Goal: Task Accomplishment & Management: Complete application form

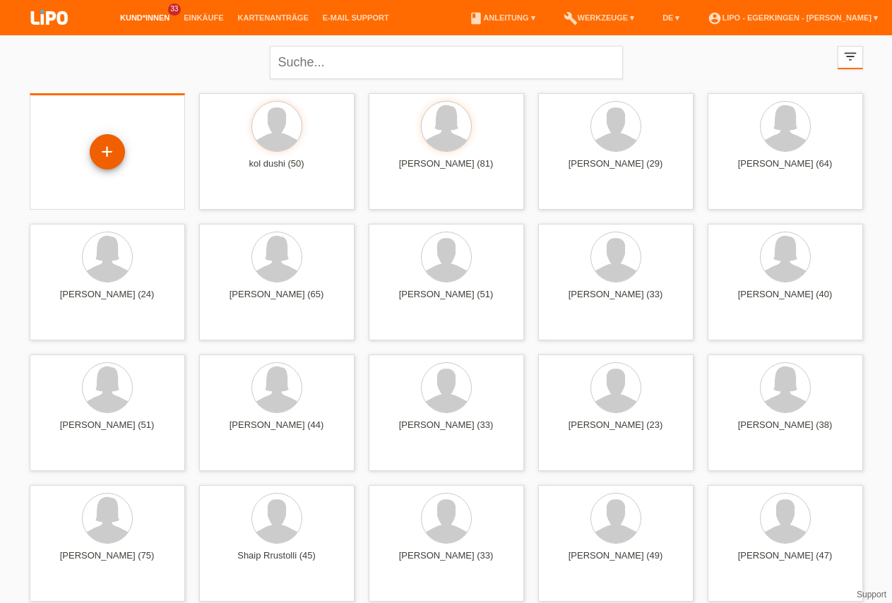
click at [107, 145] on div "+" at bounding box center [107, 152] width 34 height 24
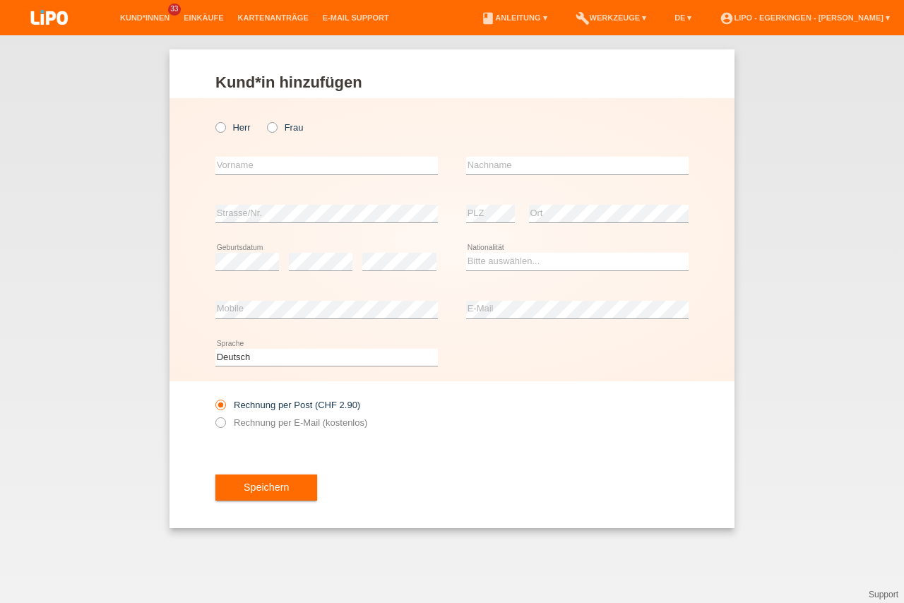
click at [214, 130] on div "Herr Frau error Vorname error" at bounding box center [452, 239] width 565 height 283
click at [213, 120] on icon at bounding box center [213, 120] width 0 height 0
click at [220, 128] on input "Herr" at bounding box center [219, 126] width 9 height 9
radio input "true"
click at [119, 184] on div "Kund*in hinzufügen Kunde hinzufügen Kundin hinzufügen Herr Frau error Vorname e…" at bounding box center [452, 319] width 904 height 568
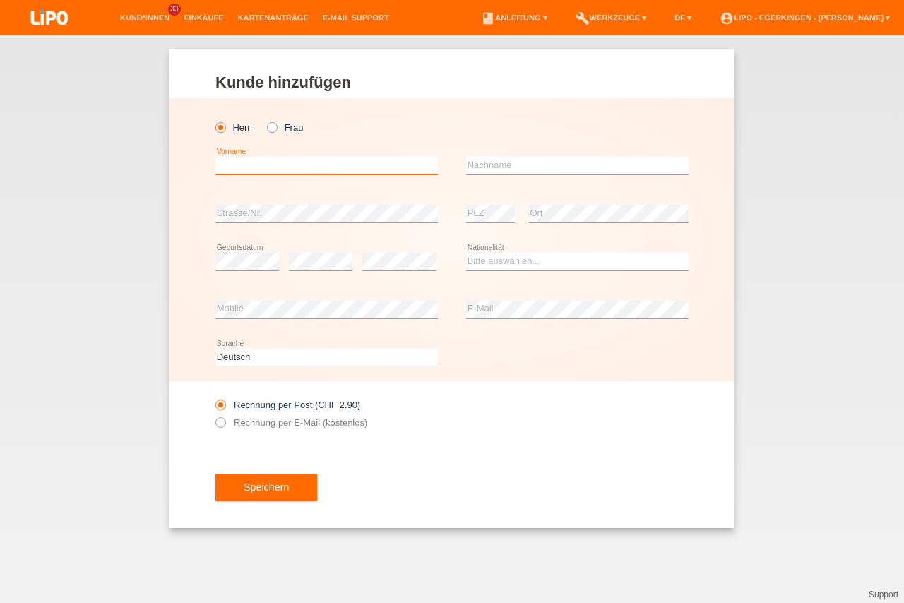
click at [250, 162] on input "text" at bounding box center [326, 166] width 223 height 18
type input "Arlind"
click at [530, 164] on input "text" at bounding box center [577, 166] width 223 height 18
type input "Halili"
click at [466, 253] on select "Bitte auswählen... Schweiz Deutschland Liechtenstein Österreich ------------ Af…" at bounding box center [577, 261] width 223 height 17
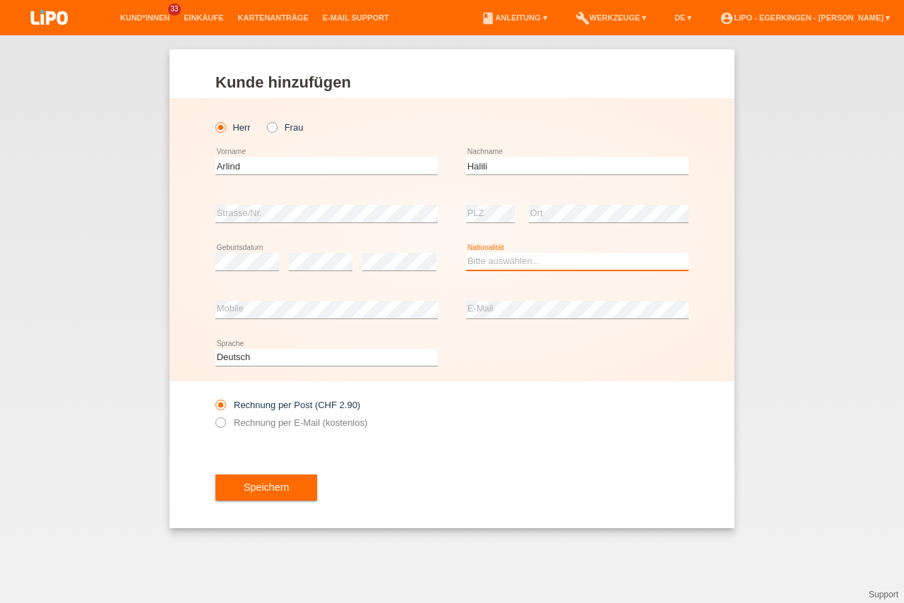
select select "XK"
click at [0, 0] on option "Kosovo" at bounding box center [0, 0] width 0 height 0
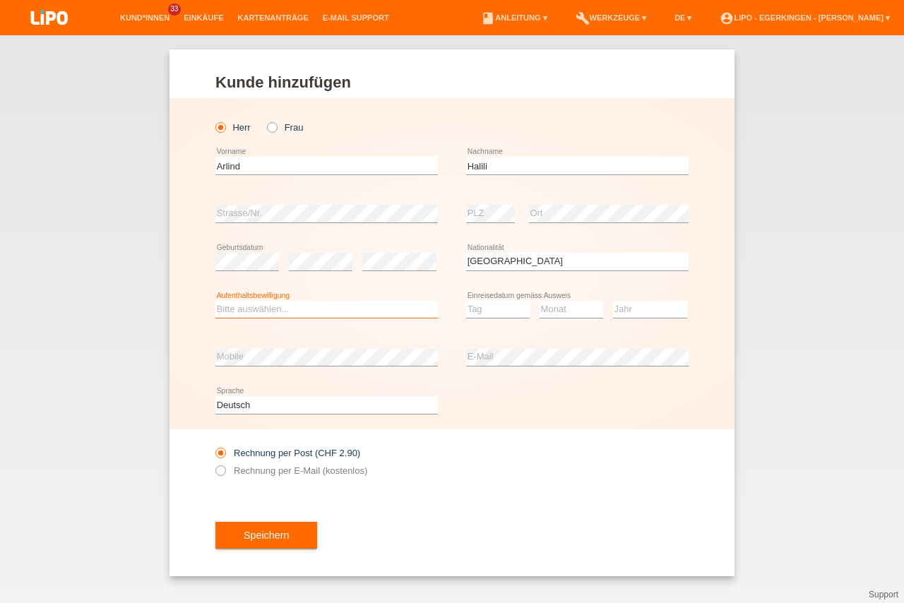
click at [215, 301] on select "Bitte auswählen... C B B - Flüchtlingsstatus Andere" at bounding box center [326, 309] width 223 height 17
select select "C"
click at [0, 0] on option "C" at bounding box center [0, 0] width 0 height 0
click at [466, 301] on select "Tag 01 02 03 04 05 06 07 08 09 10 11" at bounding box center [498, 309] width 64 height 17
click at [504, 309] on select "Tag 01 02 03 04 05 06 07 08 09 10 11" at bounding box center [498, 309] width 64 height 17
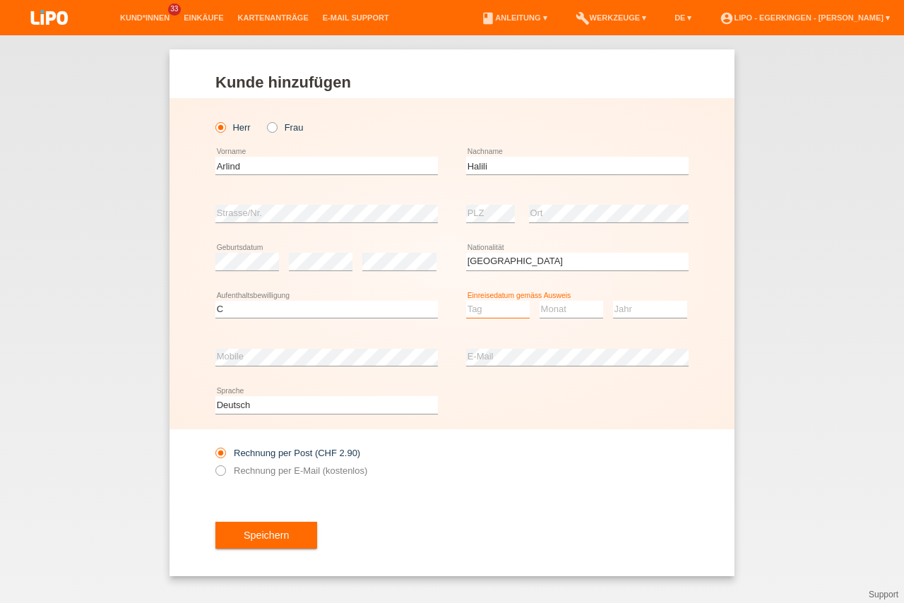
click at [466, 301] on select "Tag 01 02 03 04 05 06 07 08 09 10 11" at bounding box center [498, 309] width 64 height 17
select select "04"
click at [0, 0] on option "04" at bounding box center [0, 0] width 0 height 0
click at [540, 301] on select "Monat 01 02 03 04 05 06 07 08 09 10 11" at bounding box center [572, 309] width 64 height 17
select select "07"
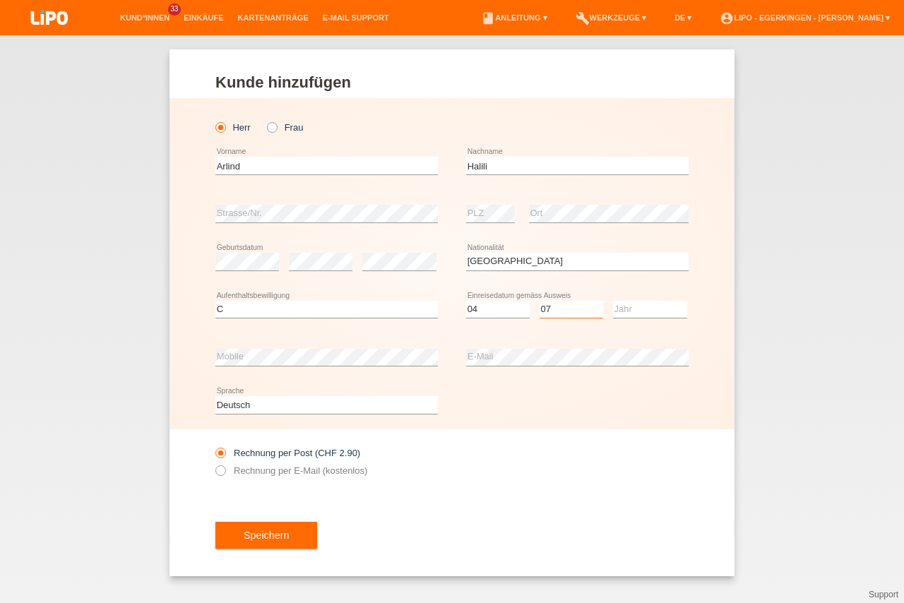
click at [0, 0] on option "07" at bounding box center [0, 0] width 0 height 0
click at [613, 301] on select "Jahr 2025 2024 2023 2022 2021 2020 2019 2018 2017 2016 2015 2014 2013 2012 2011…" at bounding box center [650, 309] width 74 height 17
select select "2004"
click at [0, 0] on option "2004" at bounding box center [0, 0] width 0 height 0
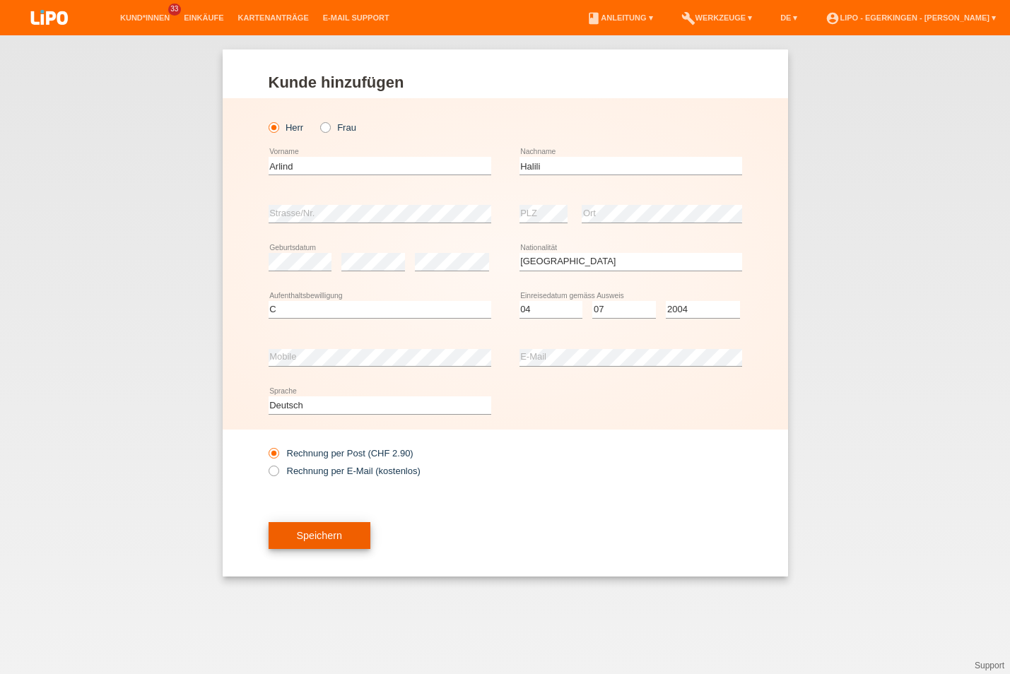
click at [345, 529] on button "Speichern" at bounding box center [319, 535] width 102 height 27
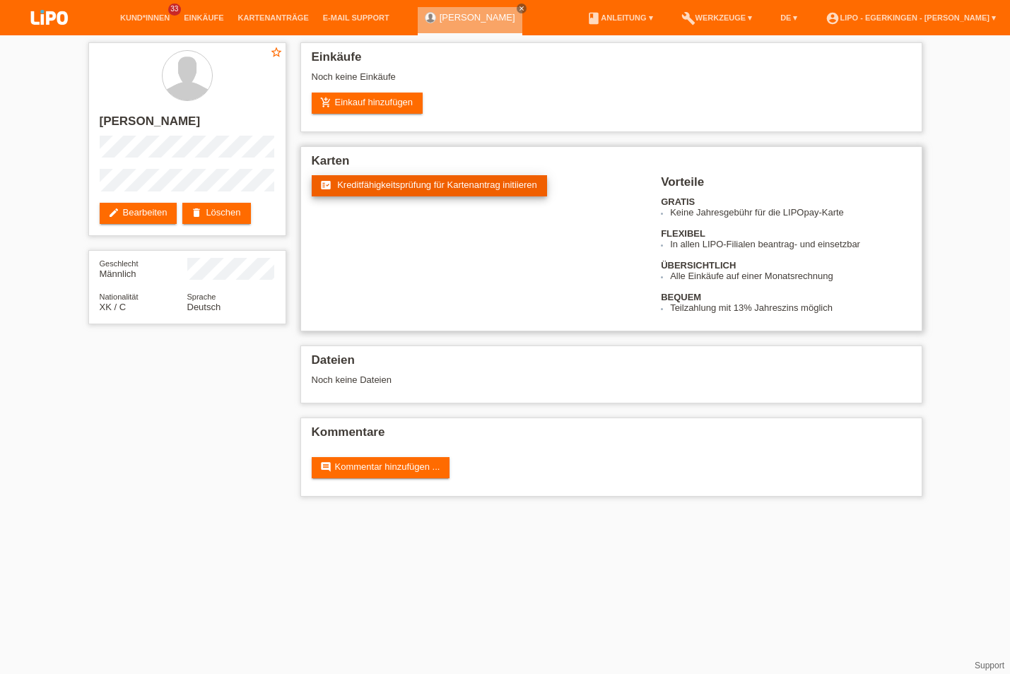
click at [433, 188] on span "Kreditfähigkeitsprüfung für Kartenantrag initiieren" at bounding box center [437, 184] width 200 height 11
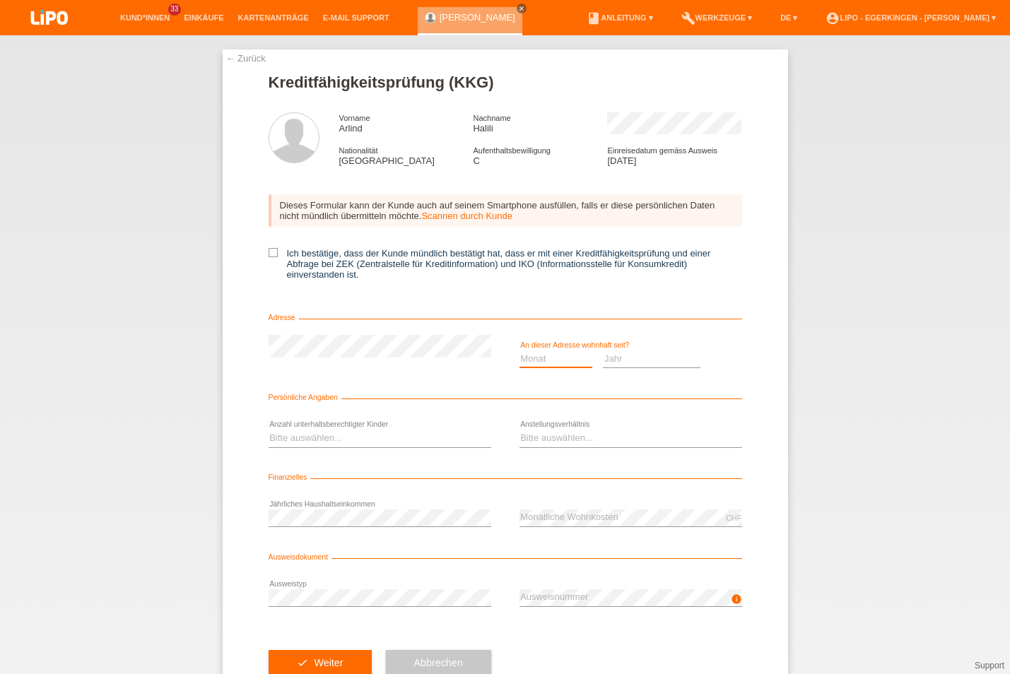
click at [519, 350] on select "Monat 01 02 03 04 05 06 07 08 09 10" at bounding box center [555, 358] width 73 height 17
click at [553, 364] on select "Monat 01 02 03 04 05 06 07 08 09 10" at bounding box center [555, 358] width 73 height 17
click at [519, 350] on select "Monat 01 02 03 04 05 06 07 08 09 10" at bounding box center [555, 358] width 73 height 17
click at [553, 366] on select "Monat 01 02 03 04 05 06 07 08 09 10" at bounding box center [555, 358] width 73 height 17
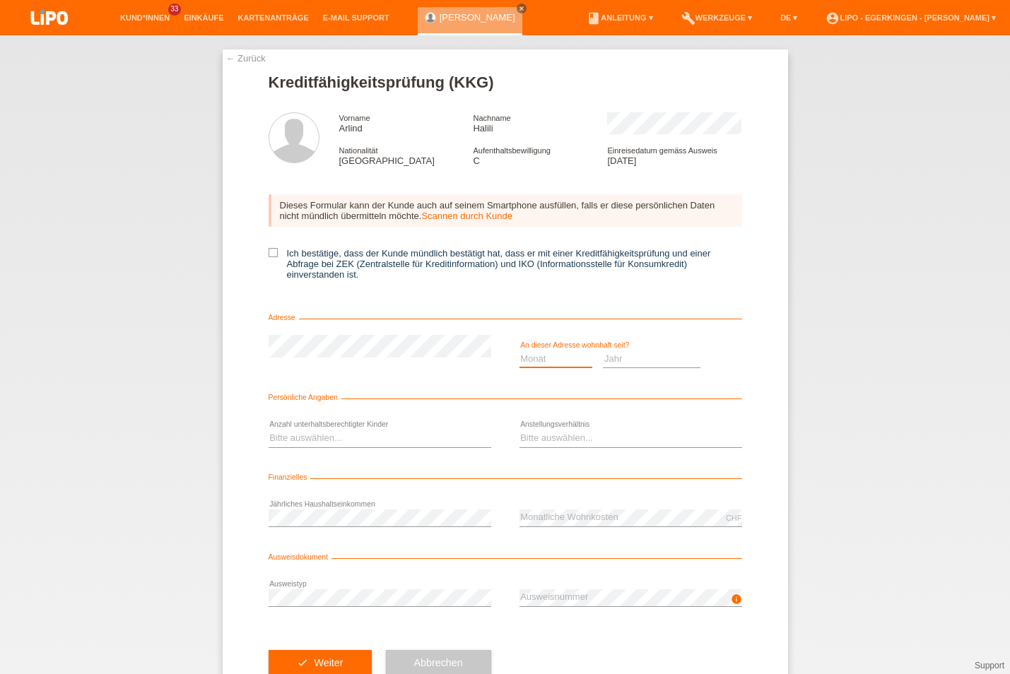
click at [519, 350] on select "Monat 01 02 03 04 05 06 07 08 09 10" at bounding box center [555, 358] width 73 height 17
select select "06"
click at [0, 0] on option "06" at bounding box center [0, 0] width 0 height 0
click at [603, 350] on select "Jahr 2025 2024 2023 2022 2021 2020 2019 2018 2017 2016 2015 2014 2013 2012 2011…" at bounding box center [652, 358] width 98 height 17
select select "2008"
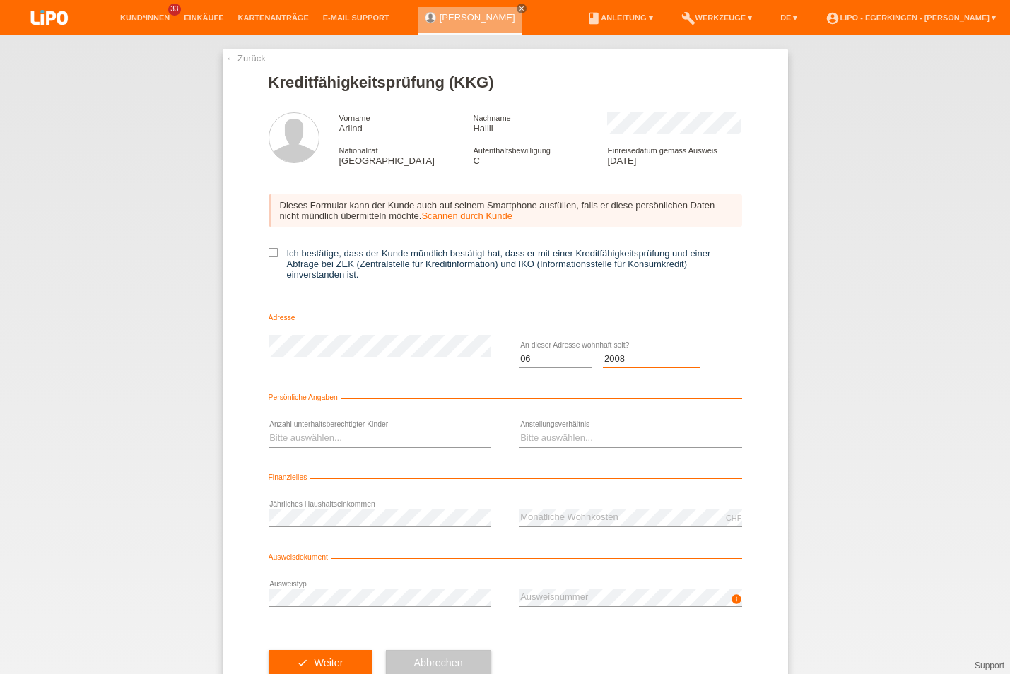
click at [0, 0] on option "2008" at bounding box center [0, 0] width 0 height 0
click at [268, 430] on select "Bitte auswählen... 0 1 2 3 4 5 6 7 8 9" at bounding box center [379, 438] width 223 height 17
select select "0"
click at [0, 0] on option "0" at bounding box center [0, 0] width 0 height 0
click at [519, 430] on select "Bitte auswählen... Unbefristet Befristet Lehrling/Student Pensioniert Nicht arb…" at bounding box center [630, 438] width 223 height 17
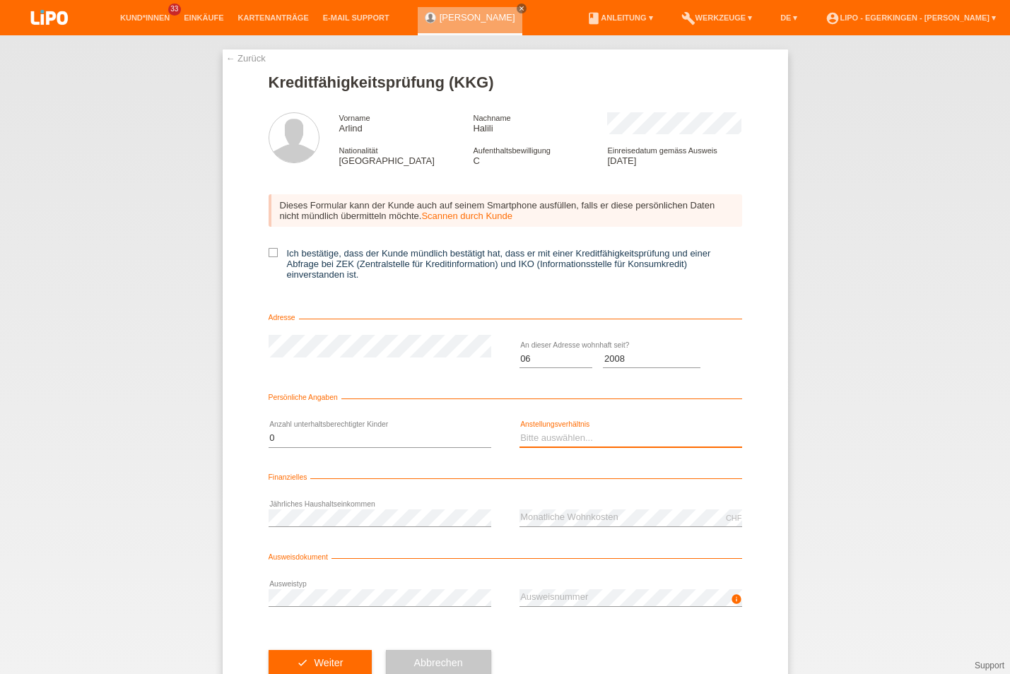
select select "UNLIMITED"
click at [0, 0] on option "Unbefristet" at bounding box center [0, 0] width 0 height 0
click at [731, 599] on icon "info" at bounding box center [736, 598] width 11 height 11
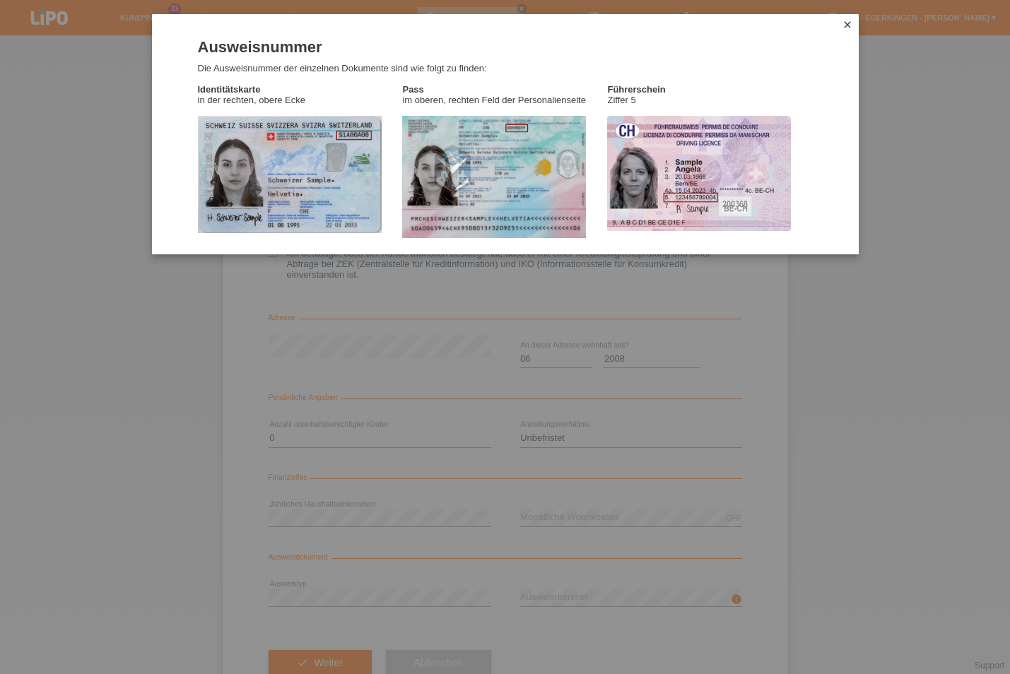
click at [928, 460] on div "Ausweisnummer Die Ausweisnummer der einzelnen Dokumente sind wie folgt zu finde…" at bounding box center [505, 337] width 1010 height 674
click at [524, 600] on div "Ausweisnummer Die Ausweisnummer der einzelnen Dokumente sind wie folgt zu finde…" at bounding box center [505, 337] width 1010 height 674
click at [1009, 480] on div "Ausweisnummer Die Ausweisnummer der einzelnen Dokumente sind wie folgt zu finde…" at bounding box center [505, 337] width 1010 height 674
click at [852, 23] on icon "close" at bounding box center [846, 24] width 11 height 11
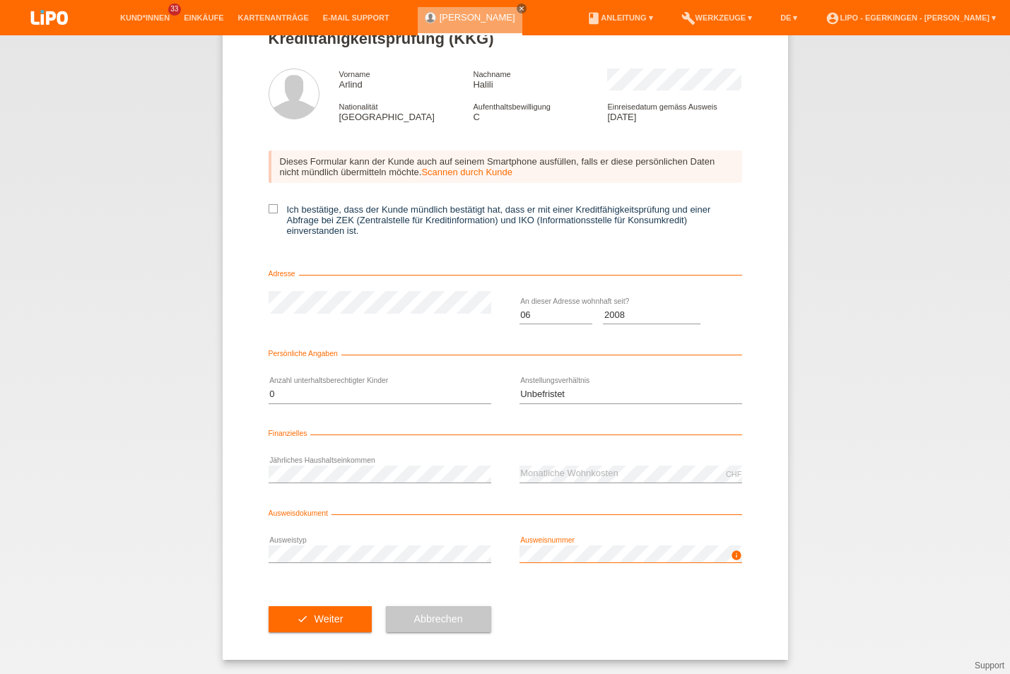
scroll to position [49, 0]
click at [338, 615] on button "check Weiter" at bounding box center [319, 619] width 103 height 27
click at [268, 207] on icon at bounding box center [272, 208] width 9 height 9
click at [268, 207] on input "Ich bestätige, dass der Kunde mündlich bestätigt hat, dass er mit einer Kreditf…" at bounding box center [272, 208] width 9 height 9
checkbox input "true"
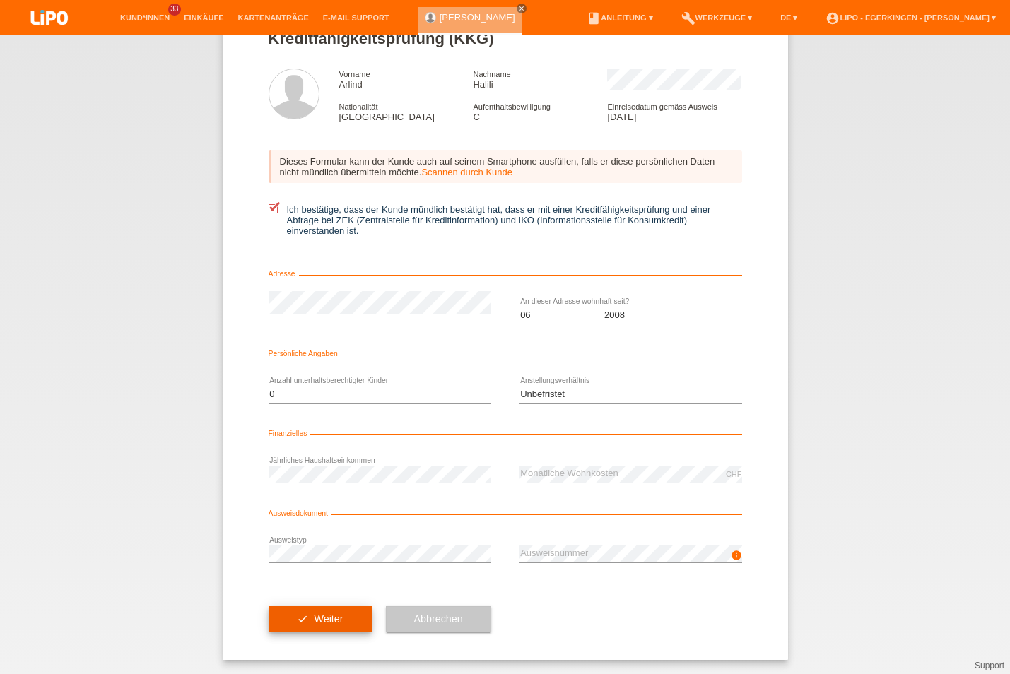
click at [314, 620] on span "Weiter" at bounding box center [328, 618] width 29 height 11
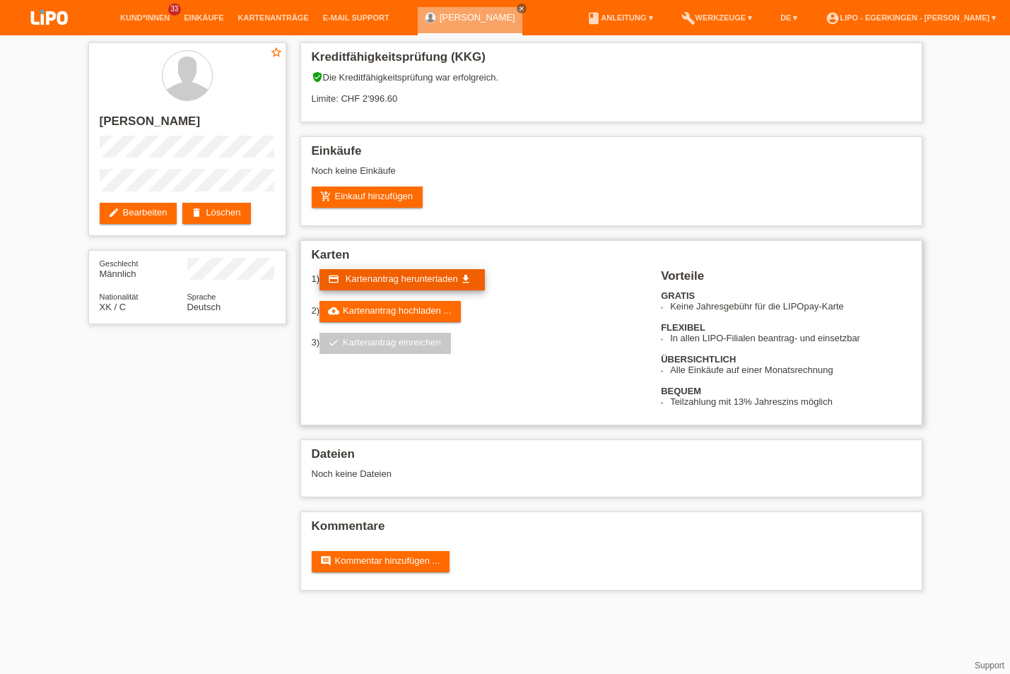
click at [391, 282] on span "Kartenantrag herunterladen" at bounding box center [401, 278] width 112 height 11
click at [427, 310] on link "cloud_upload Kartenantrag hochladen ..." at bounding box center [389, 311] width 141 height 21
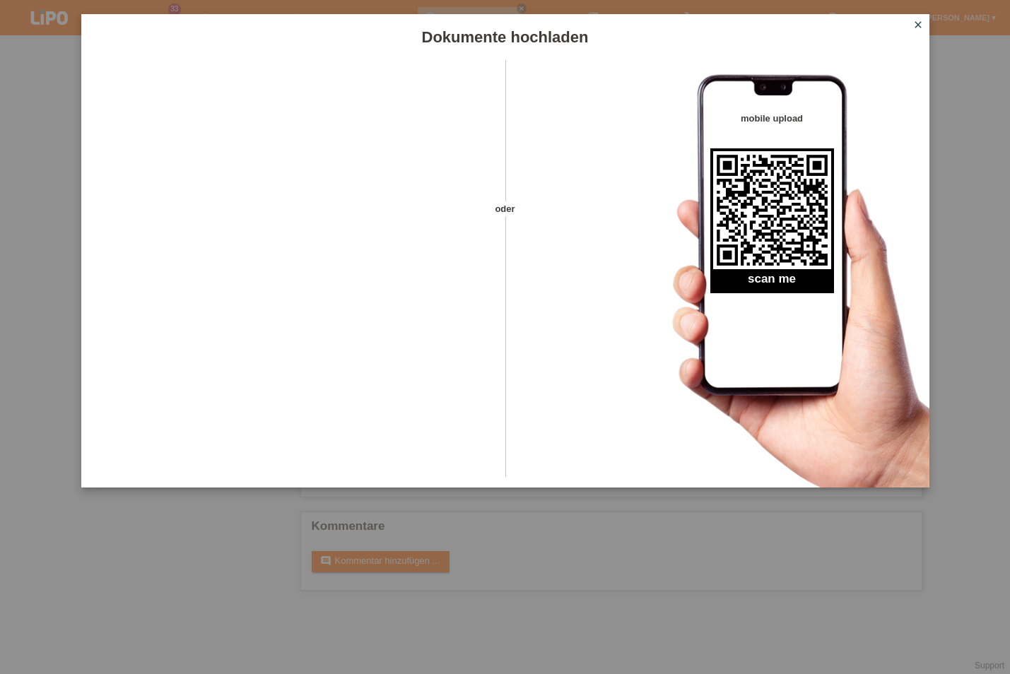
click at [921, 23] on icon "close" at bounding box center [917, 24] width 11 height 11
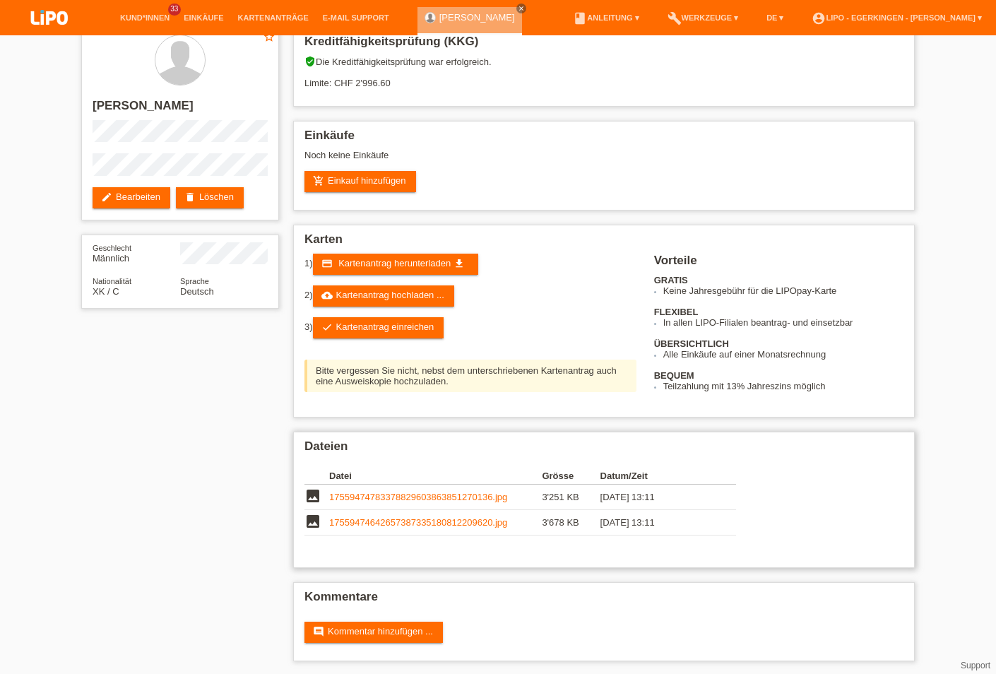
scroll to position [26, 0]
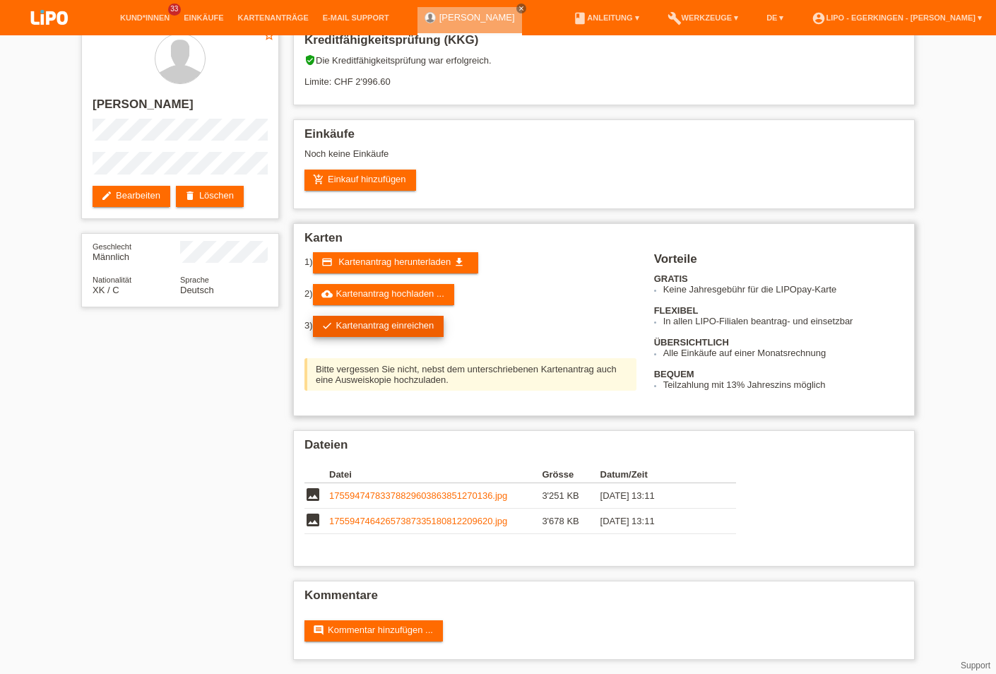
click at [437, 325] on link "check Kartenantrag einreichen" at bounding box center [378, 326] width 131 height 21
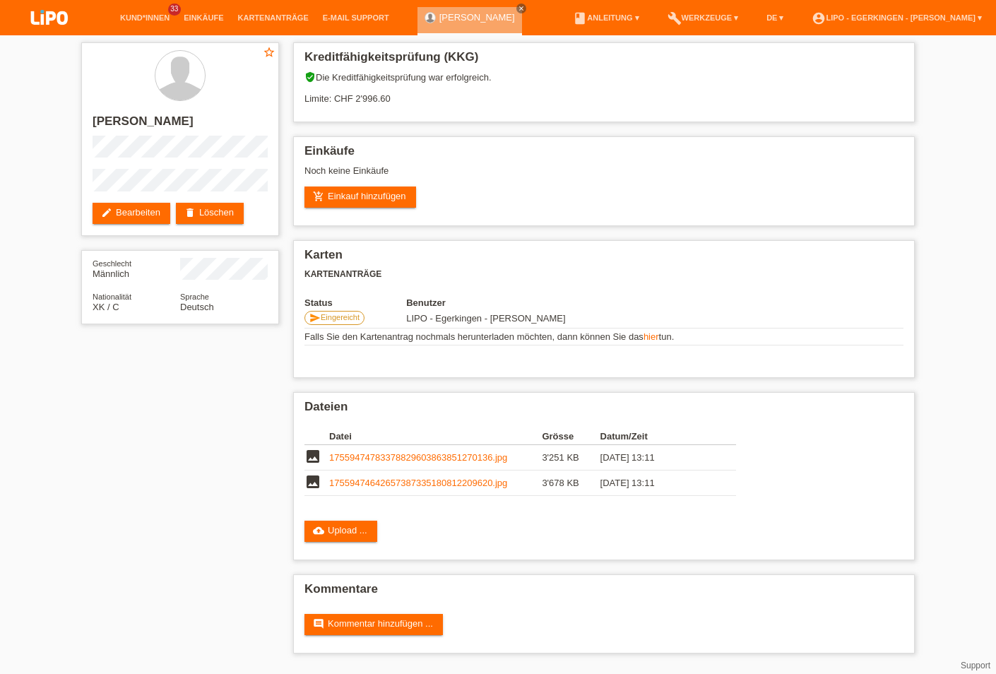
scroll to position [2, 0]
click at [938, 18] on link "account_circle LIPO - Egerkingen - [PERSON_NAME] ▾" at bounding box center [897, 17] width 184 height 8
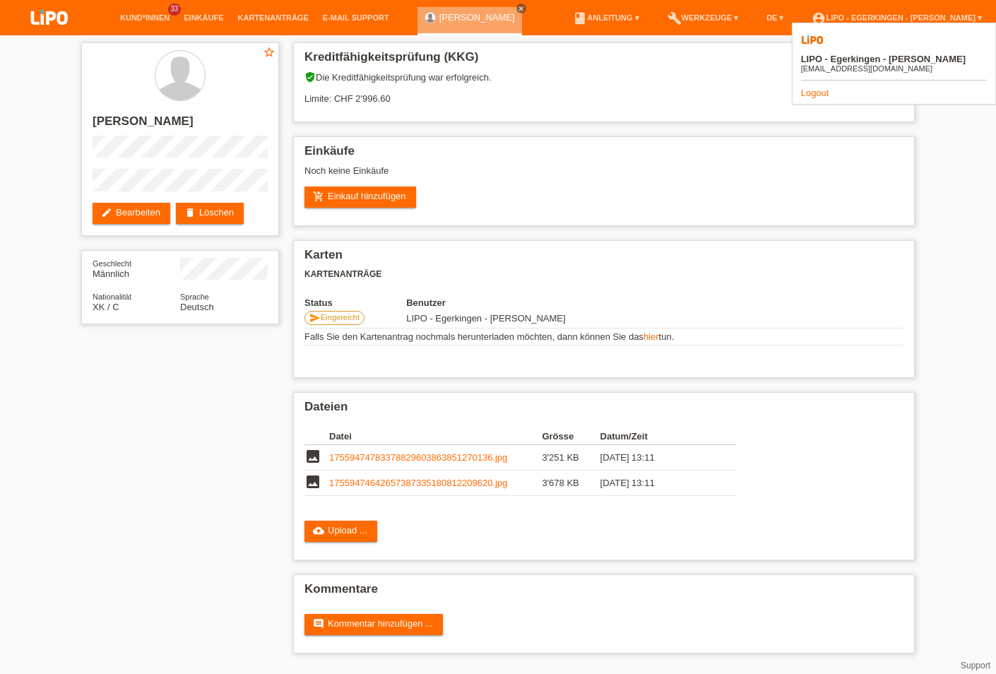
click at [980, 299] on div "star_border Arlind Halili edit Bearbeiten delete Löschen Geschlecht Männlich Na…" at bounding box center [498, 351] width 996 height 632
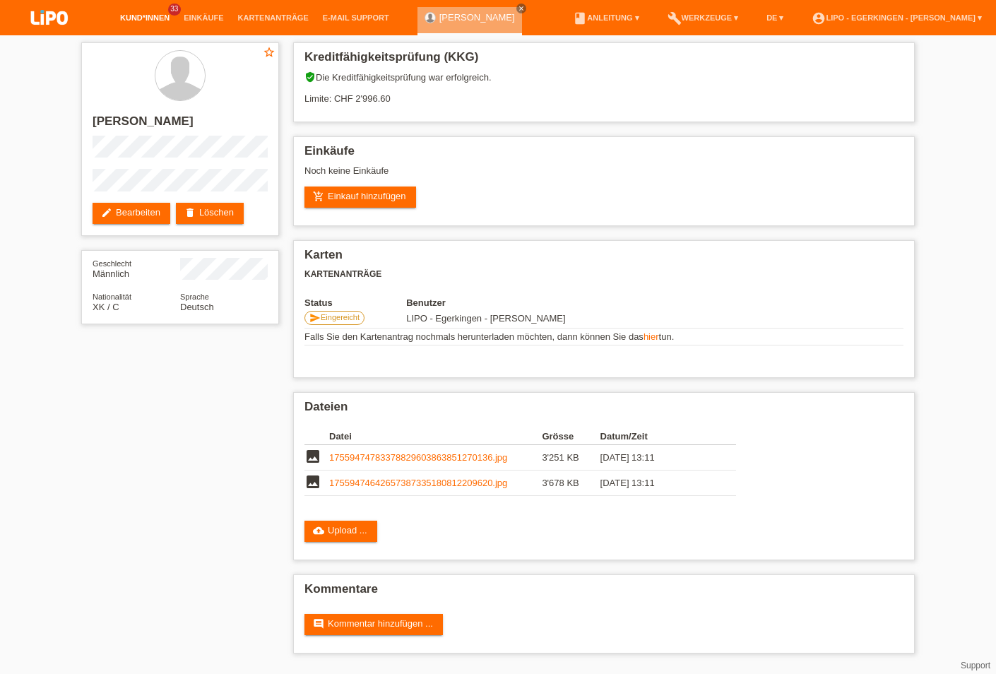
click at [131, 16] on link "Kund*innen" at bounding box center [145, 17] width 64 height 8
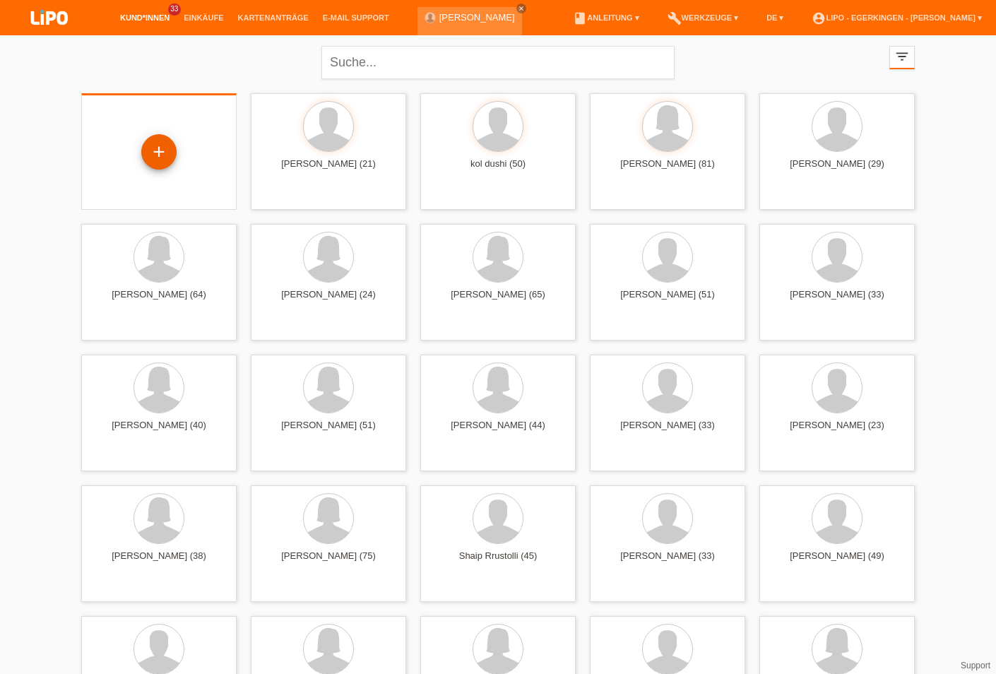
click at [160, 153] on div "+" at bounding box center [158, 151] width 35 height 35
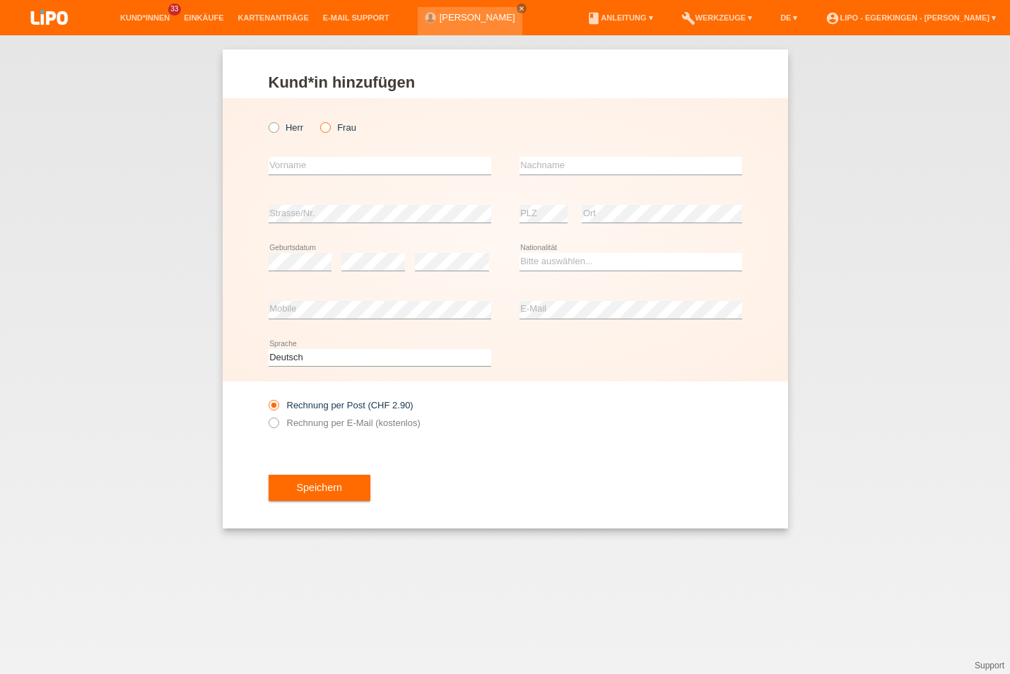
click at [318, 120] on icon at bounding box center [318, 120] width 0 height 0
click at [326, 126] on input "Frau" at bounding box center [324, 126] width 9 height 9
radio input "true"
click at [293, 164] on input "text" at bounding box center [379, 166] width 223 height 18
type input "Albina"
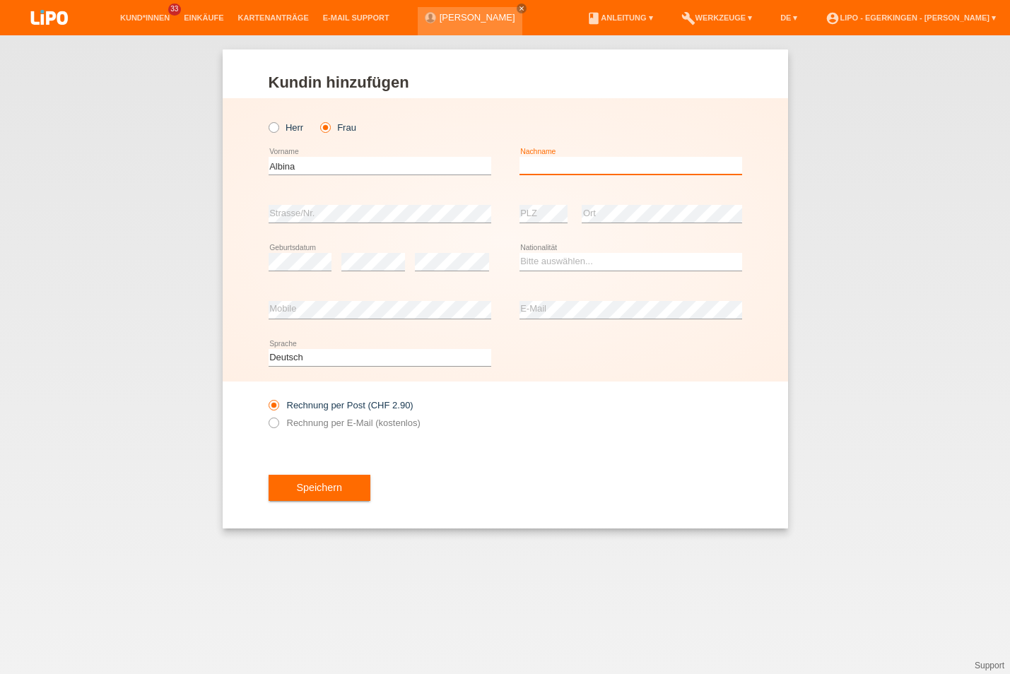
click at [563, 168] on input "text" at bounding box center [630, 166] width 223 height 18
type input "Berisha"
click at [289, 201] on div "error Strasse/Nr." at bounding box center [379, 214] width 223 height 48
click at [519, 253] on select "Bitte auswählen... Schweiz Deutschland Liechtenstein Österreich ------------ Af…" at bounding box center [630, 261] width 223 height 17
select select "XK"
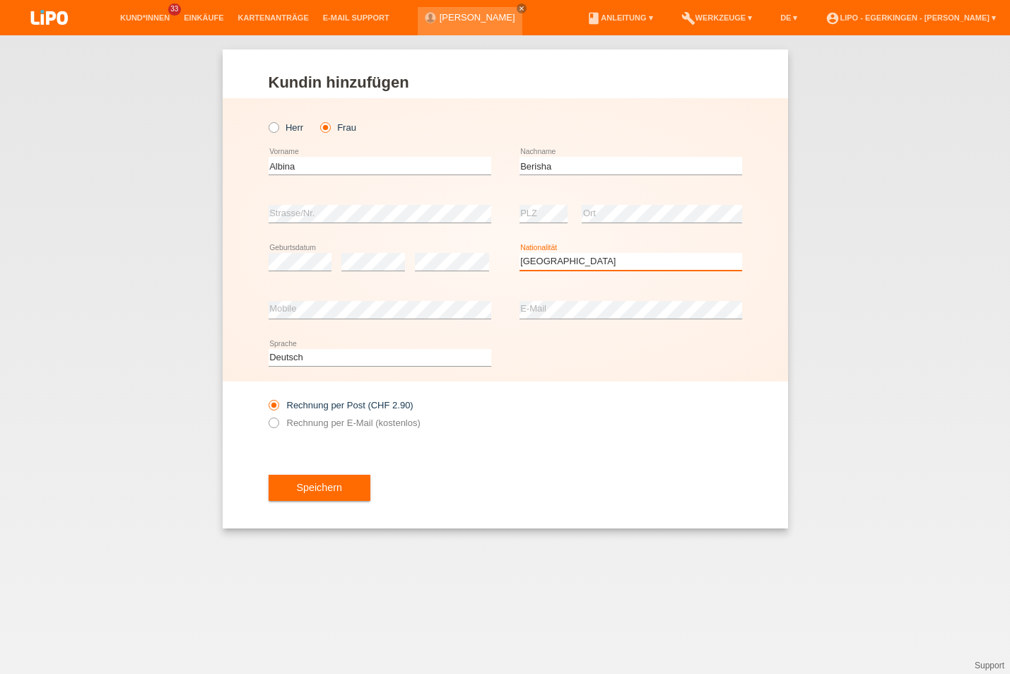
click at [0, 0] on option "Kosovo" at bounding box center [0, 0] width 0 height 0
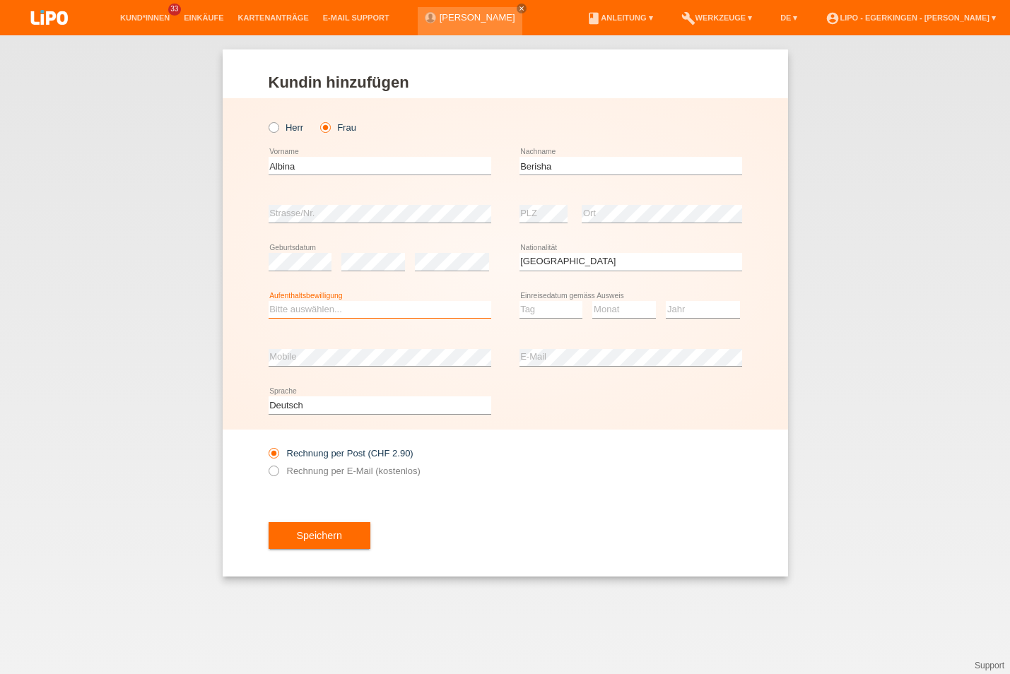
click at [268, 301] on select "Bitte auswählen... C B B - Flüchtlingsstatus Andere" at bounding box center [379, 309] width 223 height 17
select select "C"
click at [0, 0] on option "C" at bounding box center [0, 0] width 0 height 0
click at [519, 301] on select "Tag 01 02 03 04 05 06 07 08 09 10 11" at bounding box center [551, 309] width 64 height 17
click at [548, 308] on select "Tag 01 02 03 04 05 06 07 08 09 10 11" at bounding box center [551, 309] width 64 height 17
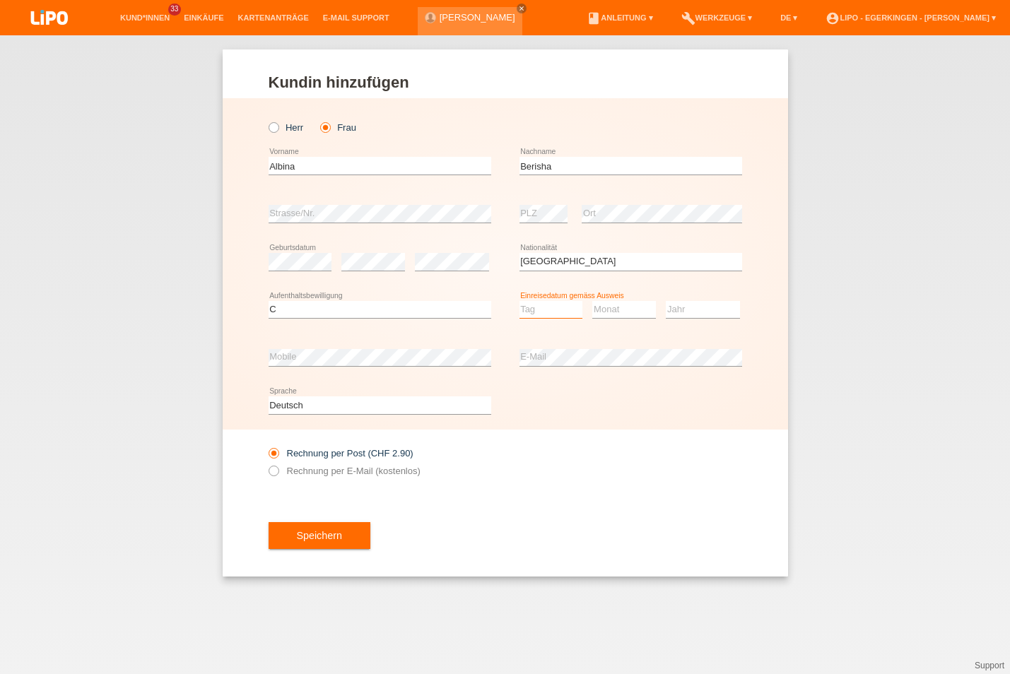
click at [519, 301] on select "Tag 01 02 03 04 05 06 07 08 09 10 11" at bounding box center [551, 309] width 64 height 17
click at [548, 308] on select "Tag 01 02 03 04 05 06 07 08 09 10 11" at bounding box center [551, 309] width 64 height 17
click at [519, 301] on select "Tag 01 02 03 04 05 06 07 08 09 10 11" at bounding box center [551, 309] width 64 height 17
select select "21"
click at [0, 0] on option "21" at bounding box center [0, 0] width 0 height 0
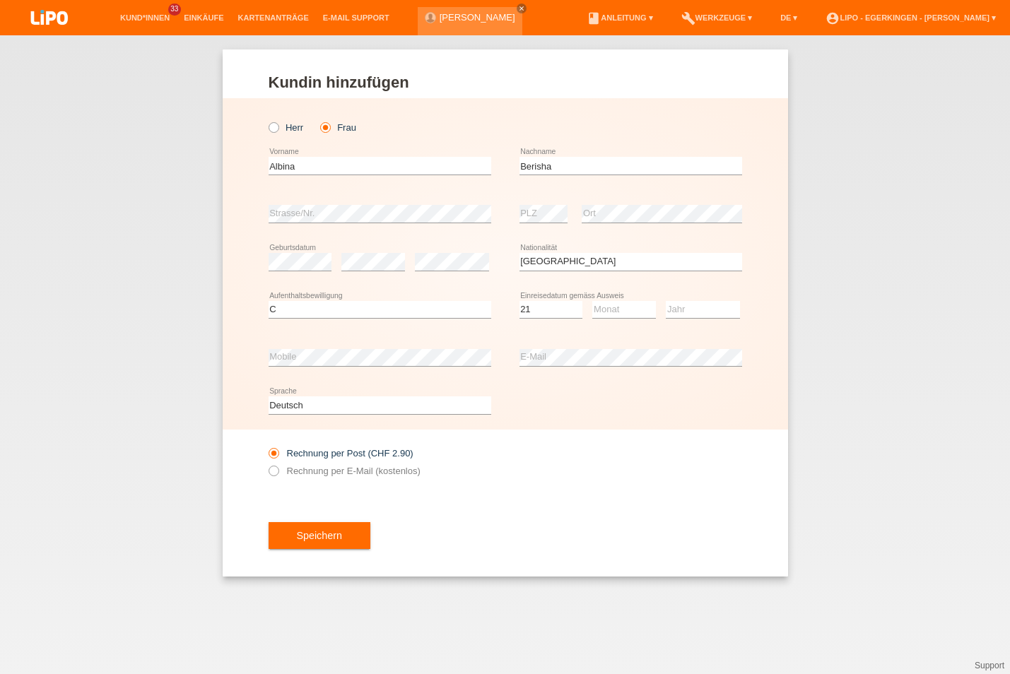
click at [542, 586] on div "Kund*in hinzufügen Kunde hinzufügen Kundin hinzufügen Herr Frau Albina error Vo…" at bounding box center [505, 354] width 1010 height 639
click at [592, 301] on select "Monat 01 02 03 04 05 06 07 08 09 10 11" at bounding box center [624, 309] width 64 height 17
select select "07"
click at [0, 0] on option "07" at bounding box center [0, 0] width 0 height 0
click at [683, 320] on div "Jahr 2025 2024 2023 2022 2021 2020 2019 2018 2017" at bounding box center [703, 310] width 74 height 48
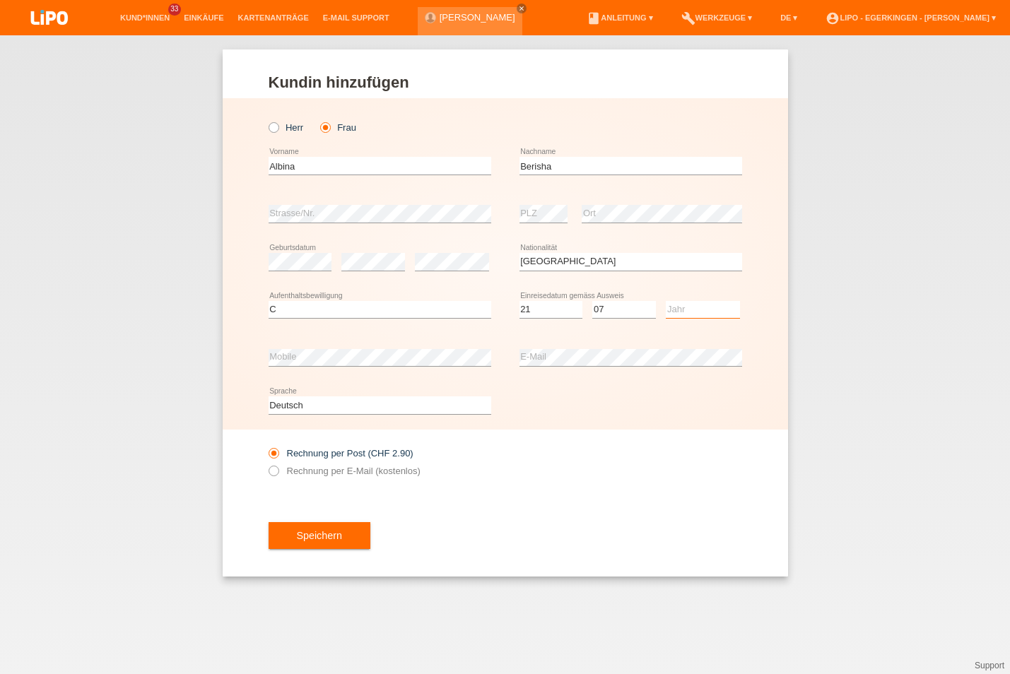
click at [666, 301] on select "Jahr 2025 2024 2023 2022 2021 2020 2019 2018 2017 2016 2015 2014 2013 2012 2011…" at bounding box center [703, 309] width 74 height 17
select select "2002"
click at [0, 0] on option "2002" at bounding box center [0, 0] width 0 height 0
click at [266, 463] on icon at bounding box center [266, 463] width 0 height 0
click at [273, 471] on input "Rechnung per E-Mail (kostenlos)" at bounding box center [272, 475] width 9 height 18
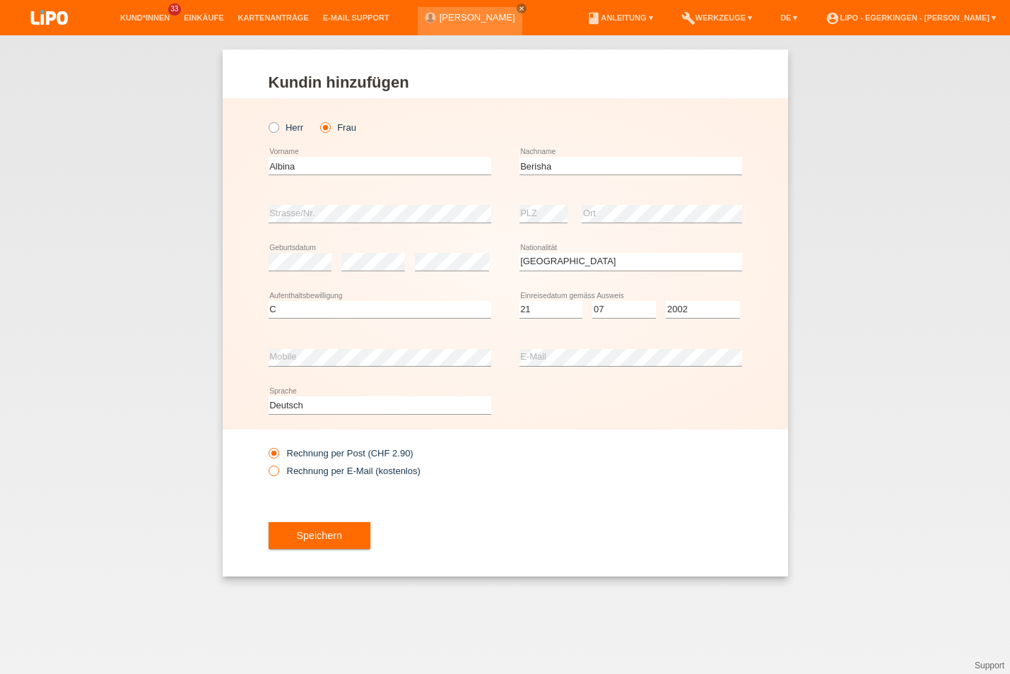
radio input "true"
click at [312, 533] on span "Speichern" at bounding box center [319, 535] width 45 height 11
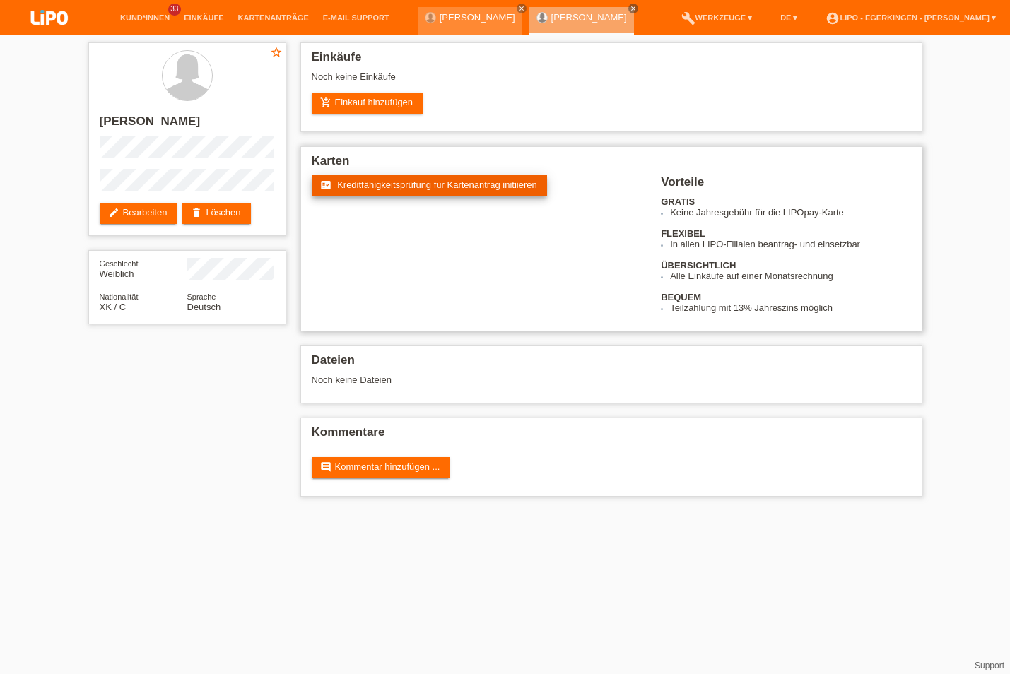
click at [462, 194] on link "fact_check Kreditfähigkeitsprüfung für Kartenantrag initiieren" at bounding box center [429, 185] width 235 height 21
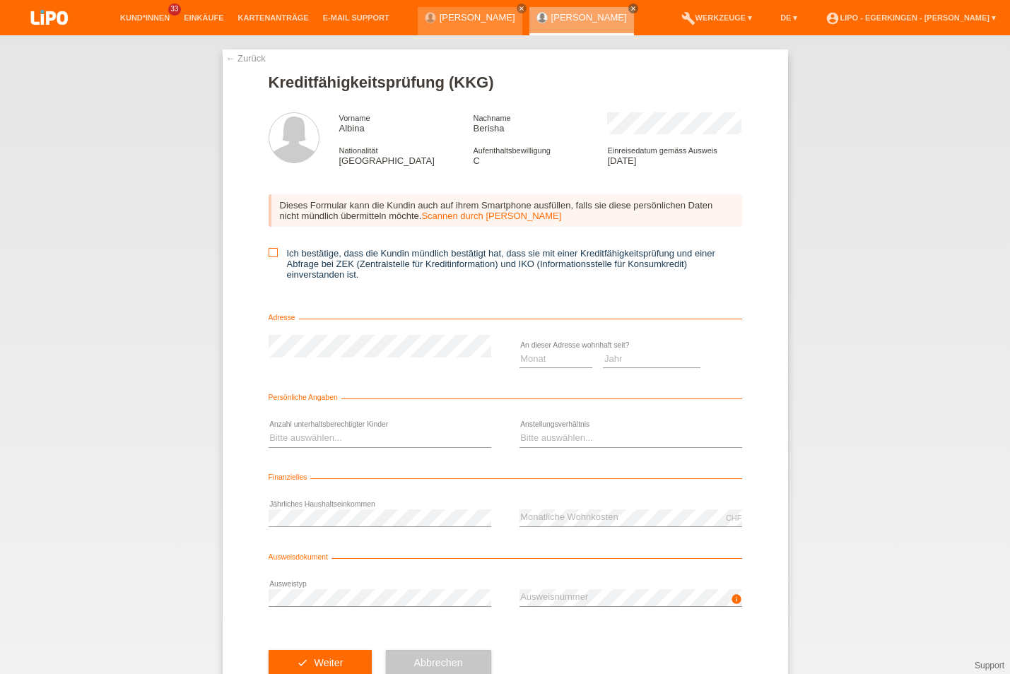
click at [268, 256] on icon at bounding box center [272, 252] width 9 height 9
click at [268, 256] on input "Ich bestätige, dass die Kundin mündlich bestätigt hat, dass sie mit einer Kredi…" at bounding box center [272, 252] width 9 height 9
checkbox input "true"
click at [519, 350] on select "Monat 01 02 03 04 05 06 07 08 09 10" at bounding box center [555, 358] width 73 height 17
select select "06"
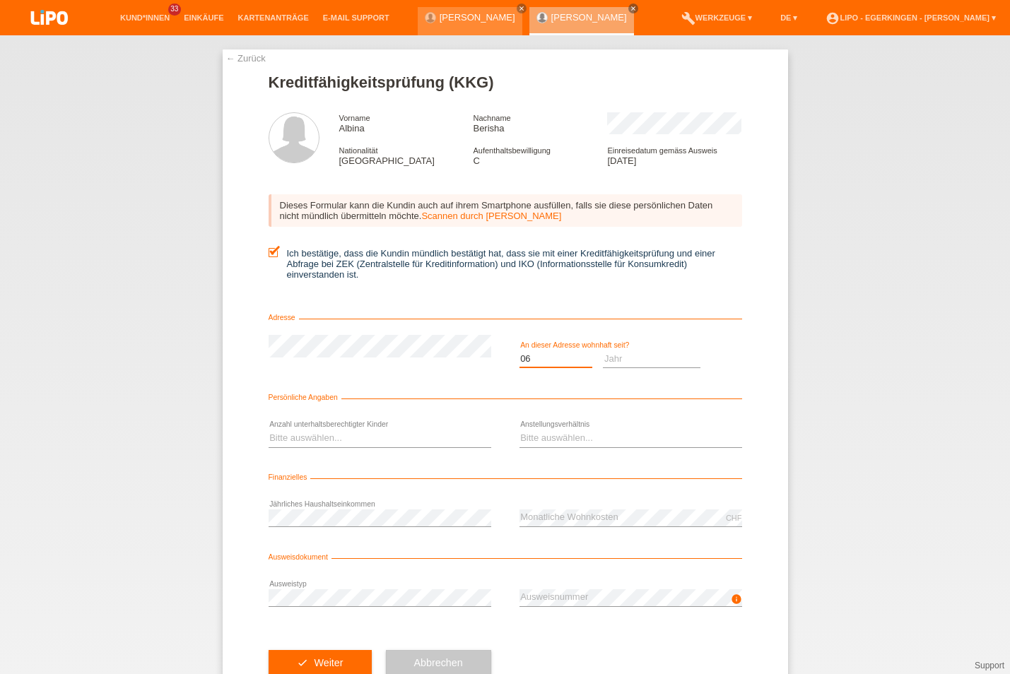
click at [0, 0] on option "06" at bounding box center [0, 0] width 0 height 0
click at [603, 350] on select "Jahr 2025 2024 2023 2022 2021 2020 2019 2018 2017 2016 2015 2014 2013 2012 2011…" at bounding box center [652, 358] width 98 height 17
select select "2015"
click at [0, 0] on option "2015" at bounding box center [0, 0] width 0 height 0
click at [268, 430] on select "Bitte auswählen... 0 1 2 3 4 5 6 7 8 9" at bounding box center [379, 438] width 223 height 17
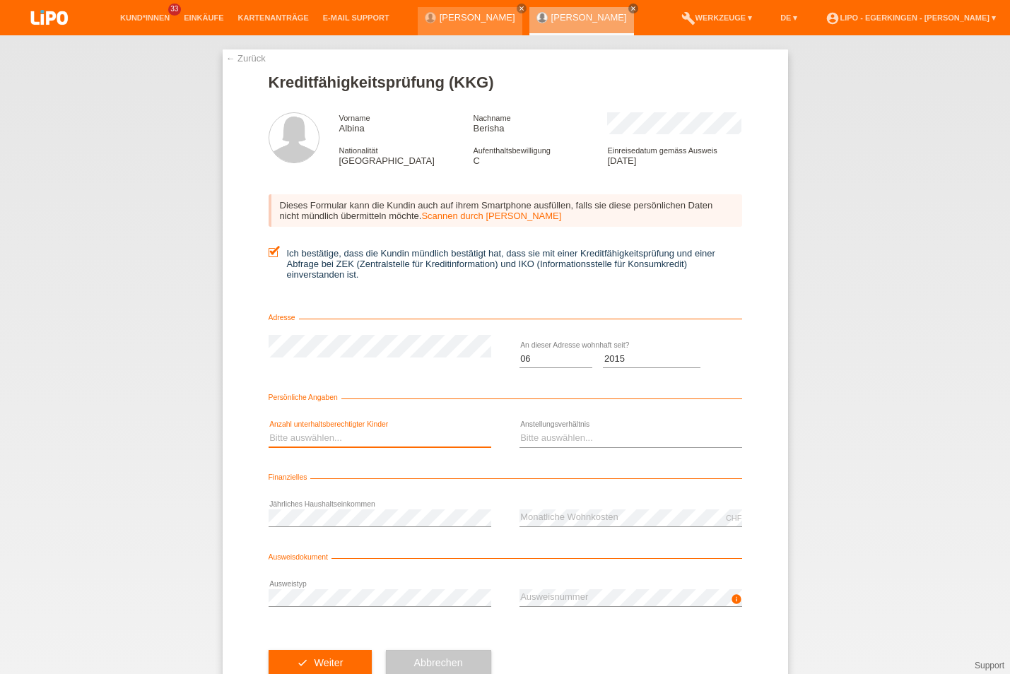
select select "0"
click at [0, 0] on option "0" at bounding box center [0, 0] width 0 height 0
click at [519, 430] on select "Bitte auswählen... Unbefristet Befristet Lehrling/Student Pensioniert Nicht arb…" at bounding box center [630, 438] width 223 height 17
select select "UNLIMITED"
click at [0, 0] on option "Unbefristet" at bounding box center [0, 0] width 0 height 0
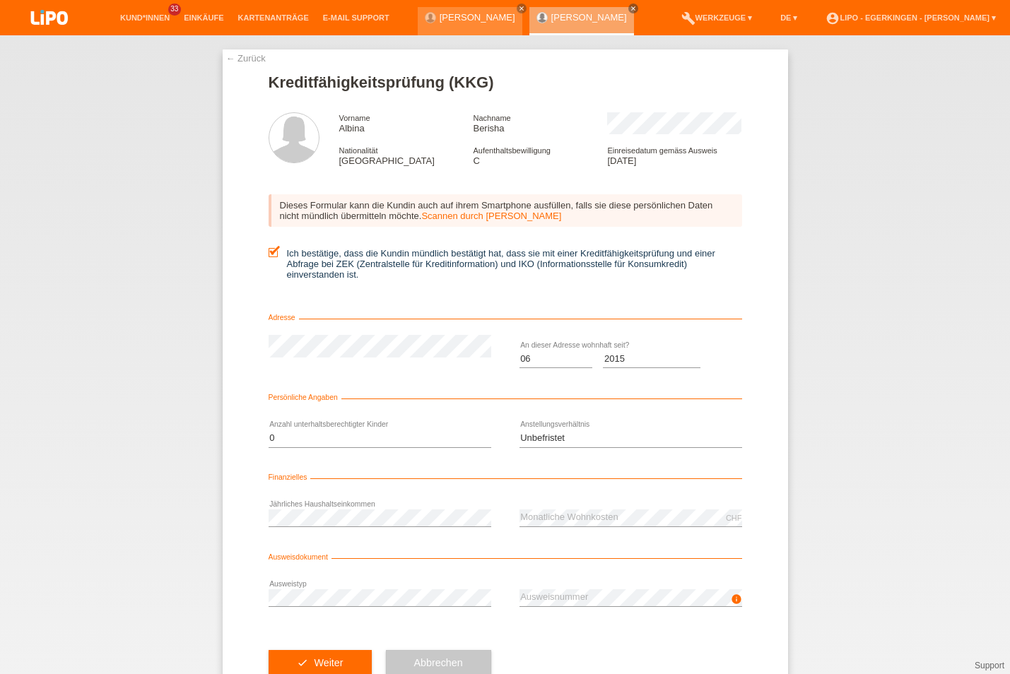
click at [535, 512] on div "CHF error Monatliche Wohnkosten" at bounding box center [630, 519] width 223 height 48
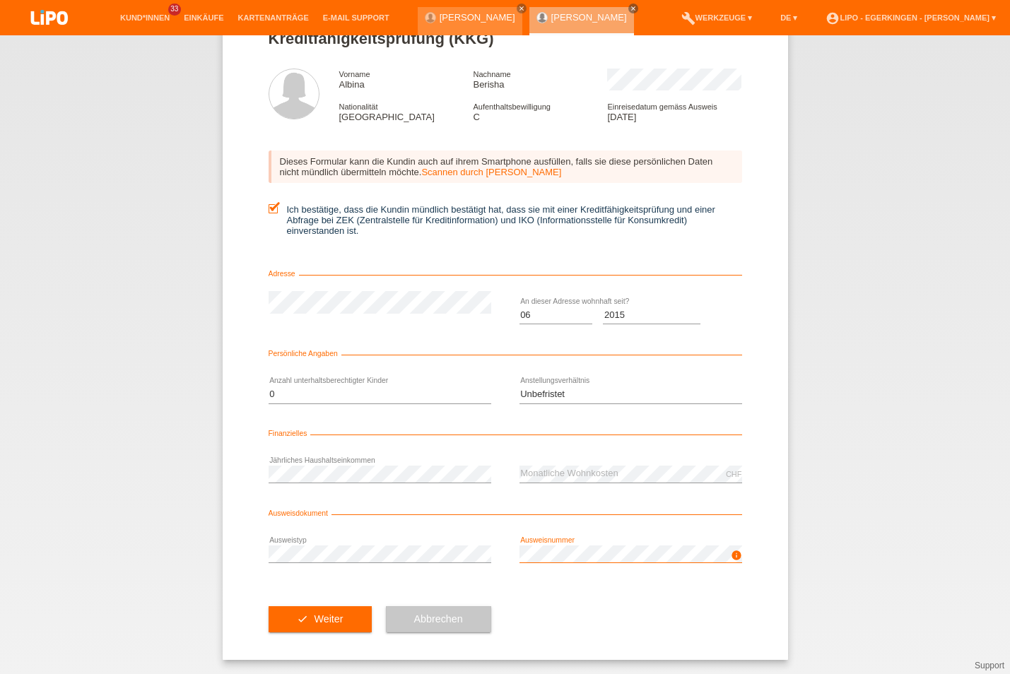
scroll to position [49, 0]
click at [290, 620] on button "check Weiter" at bounding box center [319, 619] width 103 height 27
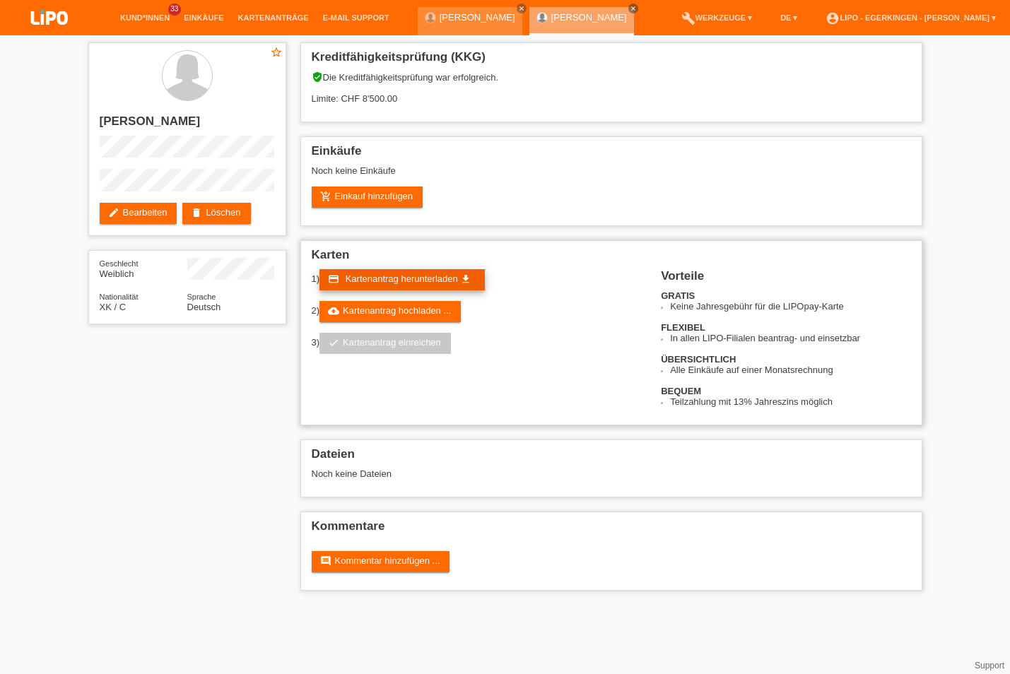
click at [388, 273] on link "credit_card Kartenantrag herunterladen get_app" at bounding box center [401, 279] width 165 height 21
click at [421, 315] on link "cloud_upload Kartenantrag hochladen ..." at bounding box center [389, 311] width 141 height 21
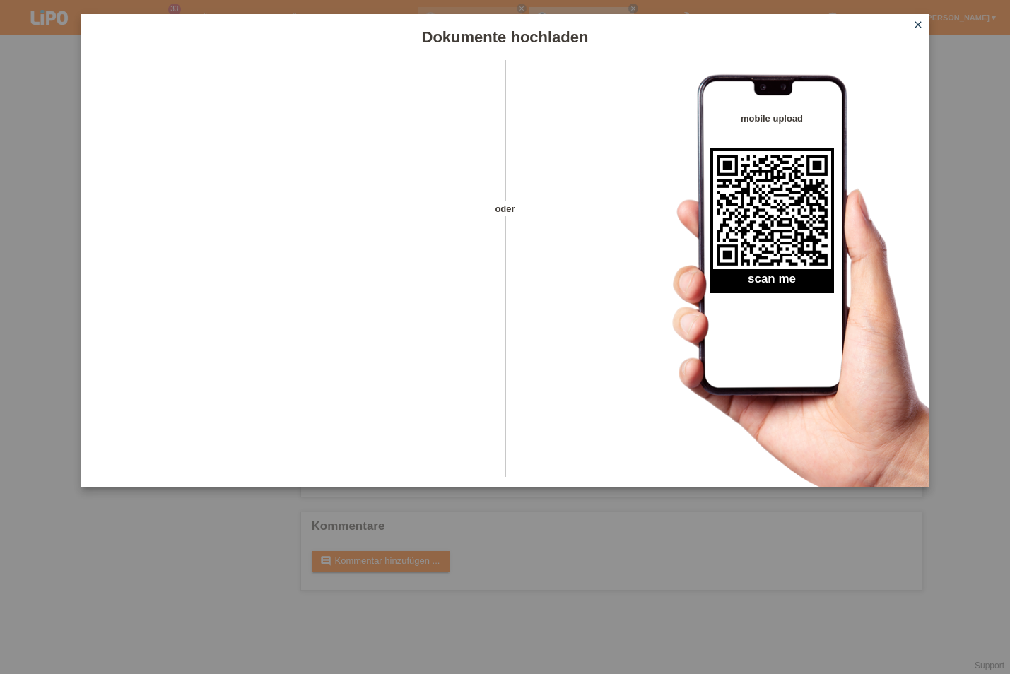
click at [923, 26] on icon "close" at bounding box center [917, 24] width 11 height 11
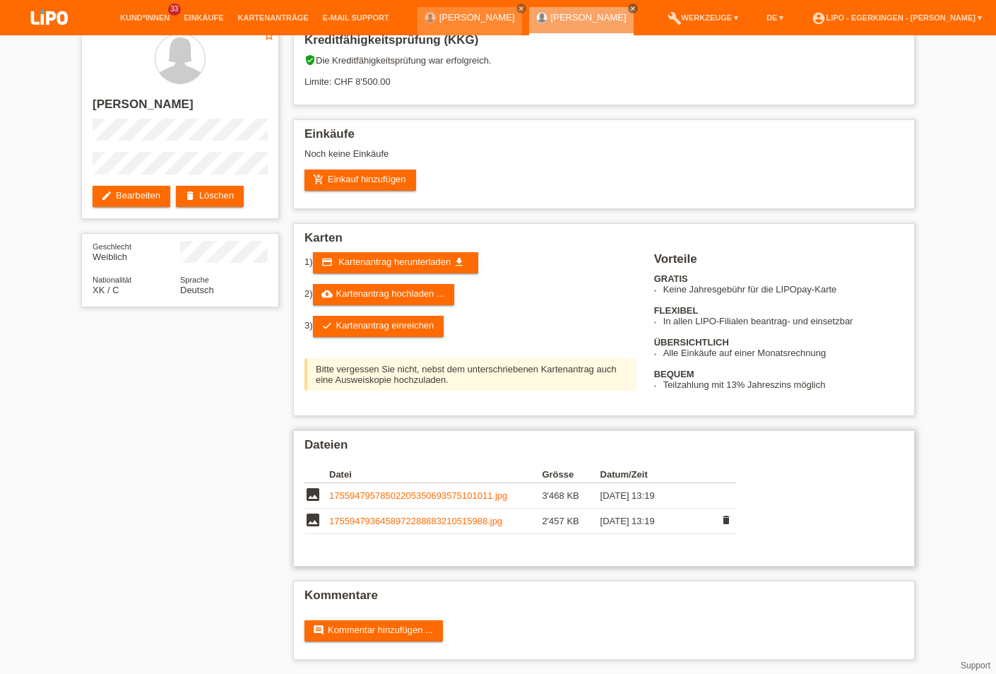
scroll to position [26, 0]
click at [430, 320] on link "check Kartenantrag einreichen" at bounding box center [378, 326] width 131 height 21
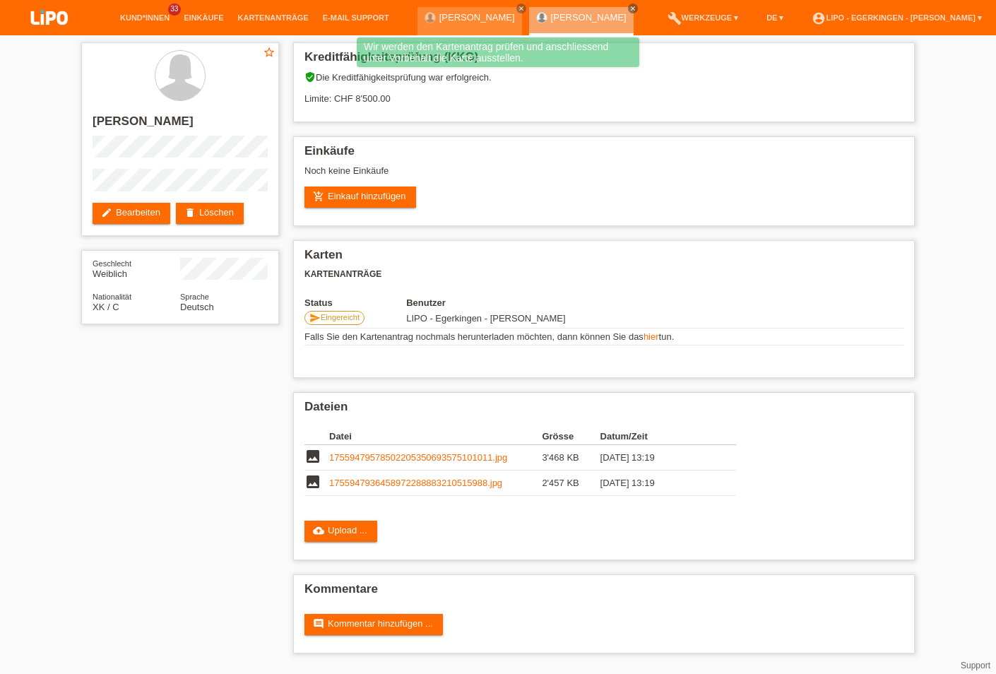
click at [146, 8] on li "Kund*innen 33" at bounding box center [145, 18] width 64 height 36
click at [142, 18] on link "Kund*innen" at bounding box center [145, 17] width 64 height 8
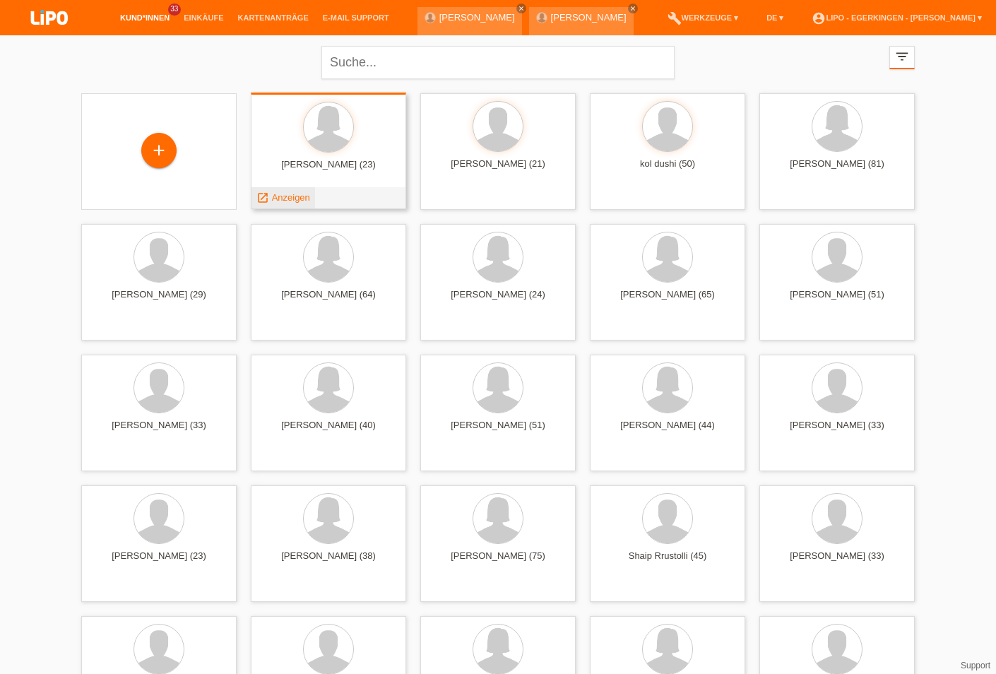
click at [306, 196] on span "Anzeigen" at bounding box center [291, 197] width 38 height 11
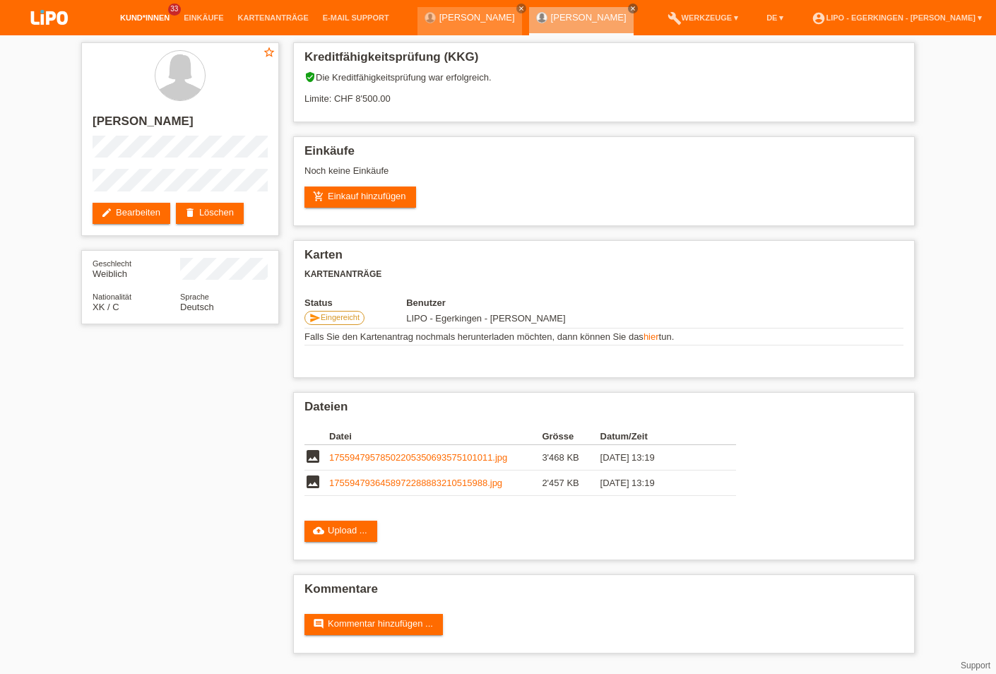
click at [155, 19] on link "Kund*innen" at bounding box center [145, 17] width 64 height 8
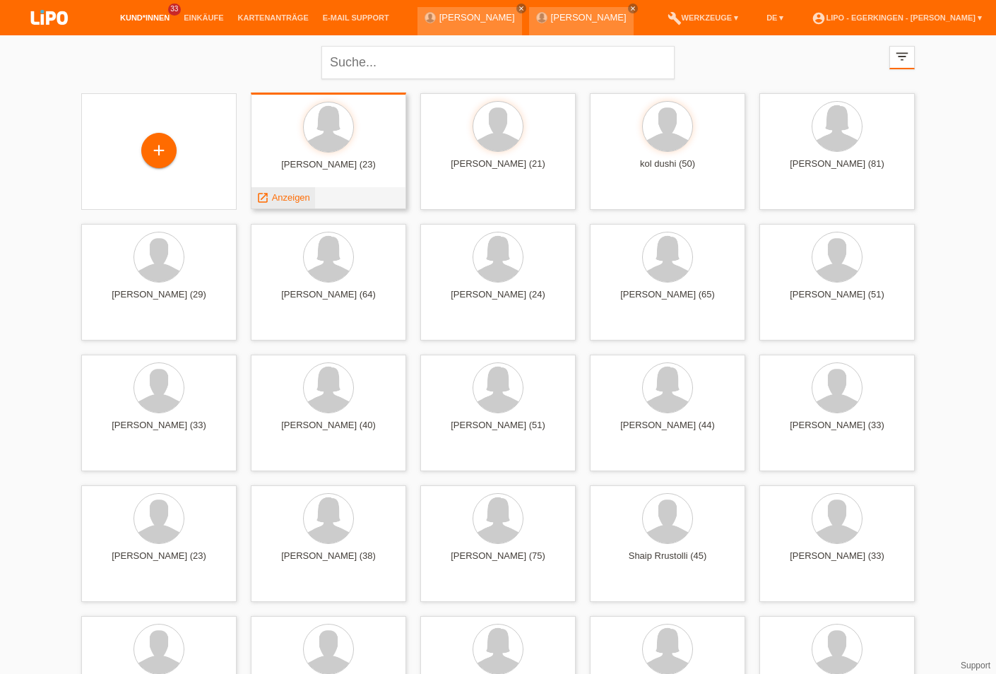
click at [308, 198] on span "Anzeigen" at bounding box center [291, 197] width 38 height 11
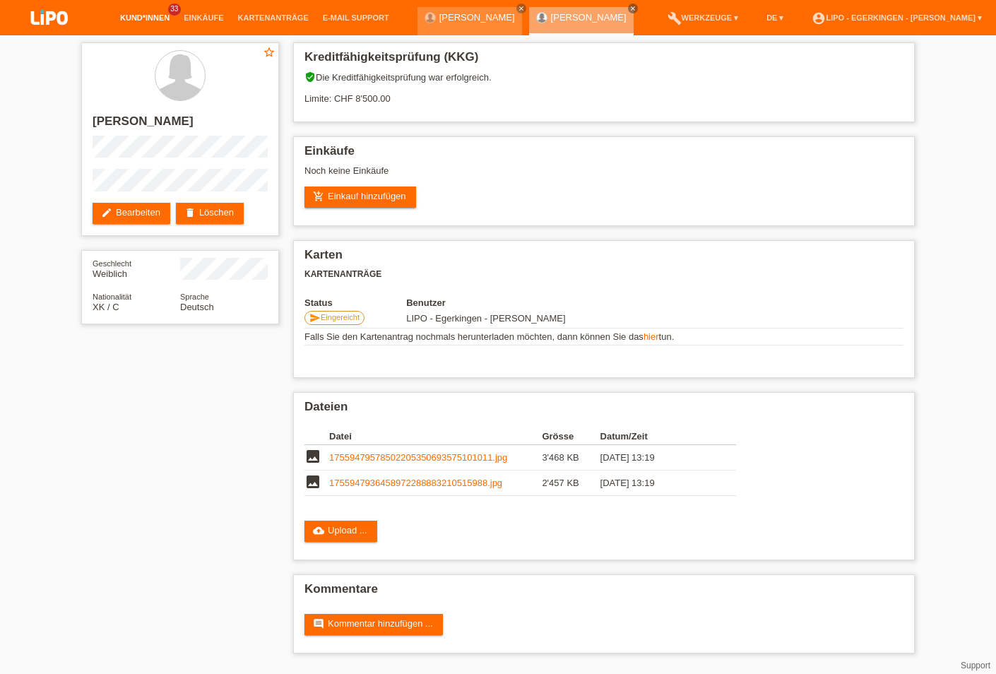
click at [145, 16] on link "Kund*innen" at bounding box center [145, 17] width 64 height 8
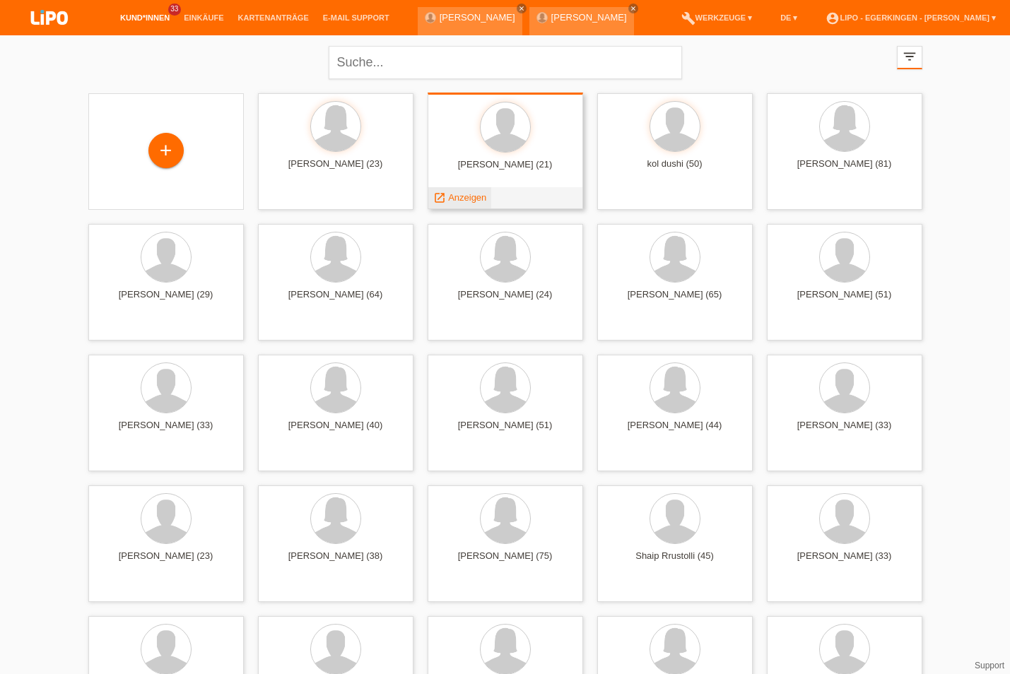
click at [449, 201] on span "Anzeigen" at bounding box center [467, 197] width 38 height 11
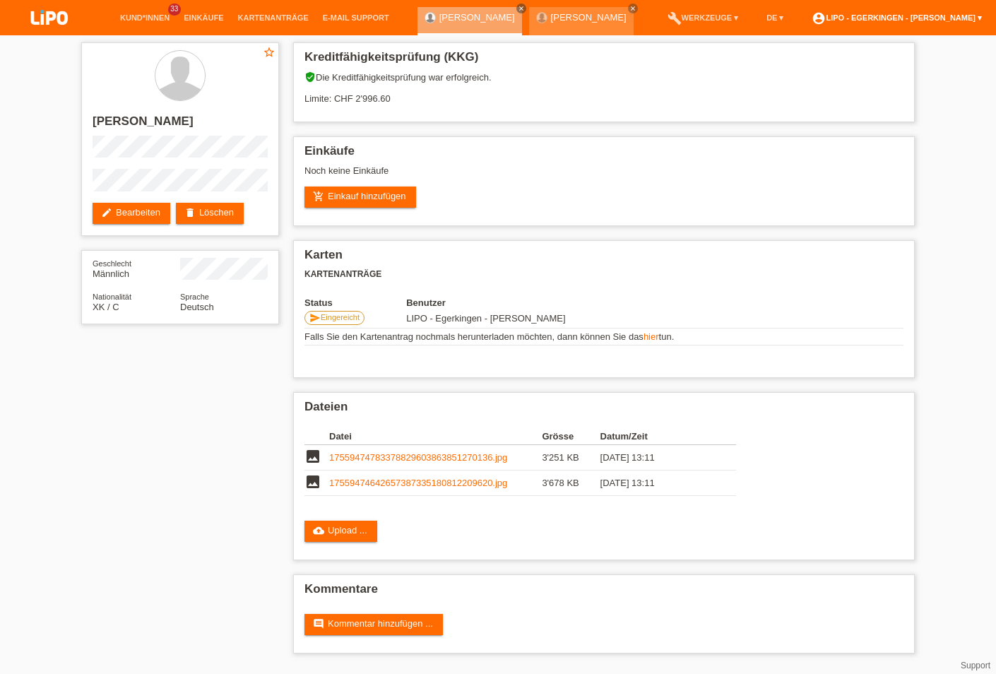
click at [919, 15] on link "account_circle LIPO - Egerkingen - [PERSON_NAME] ▾" at bounding box center [897, 17] width 184 height 8
click at [821, 88] on link "Logout" at bounding box center [815, 93] width 28 height 11
